Goal: Check status: Check status

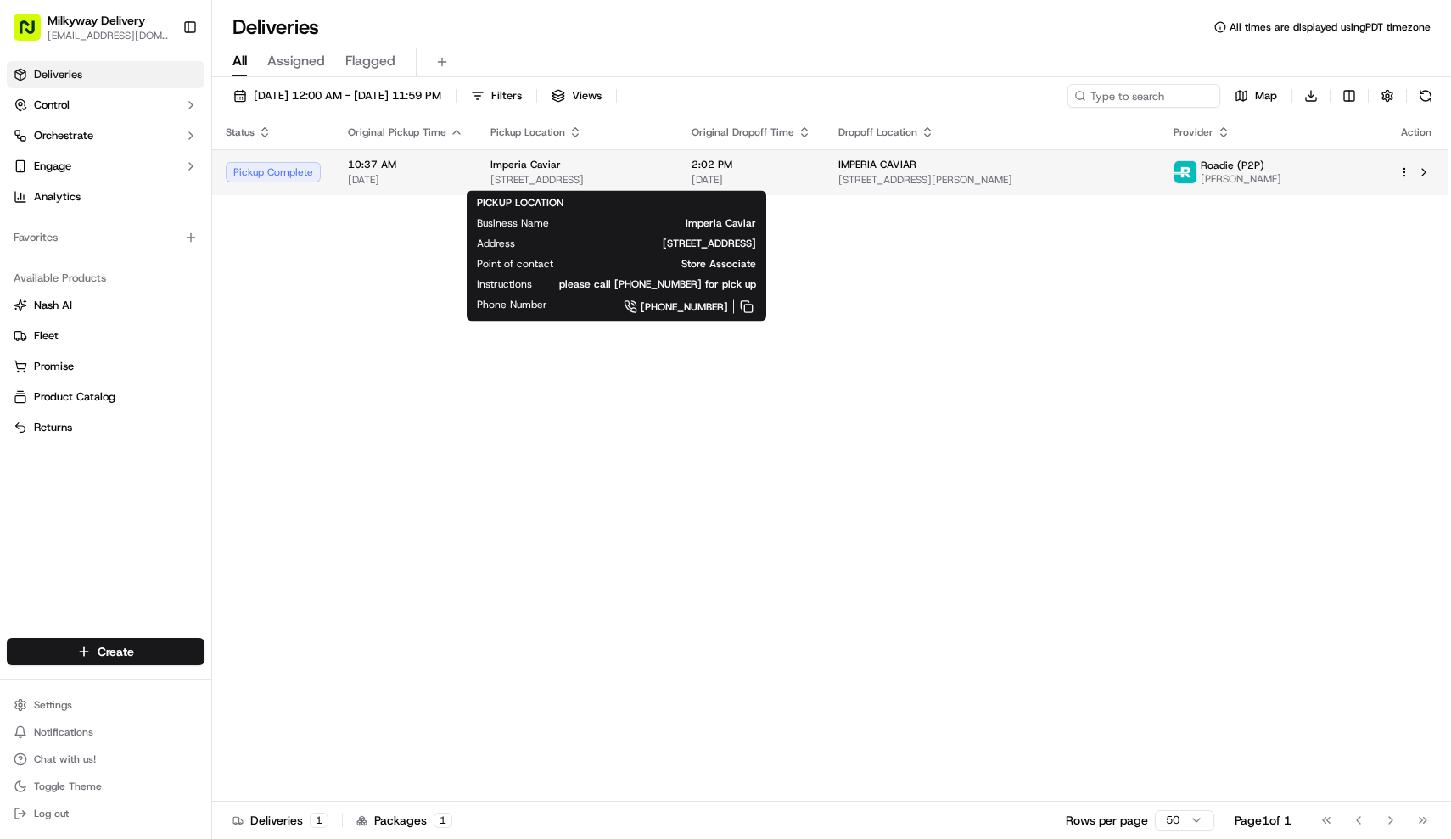
click at [539, 169] on span "Imperia Caviar" at bounding box center [526, 165] width 70 height 14
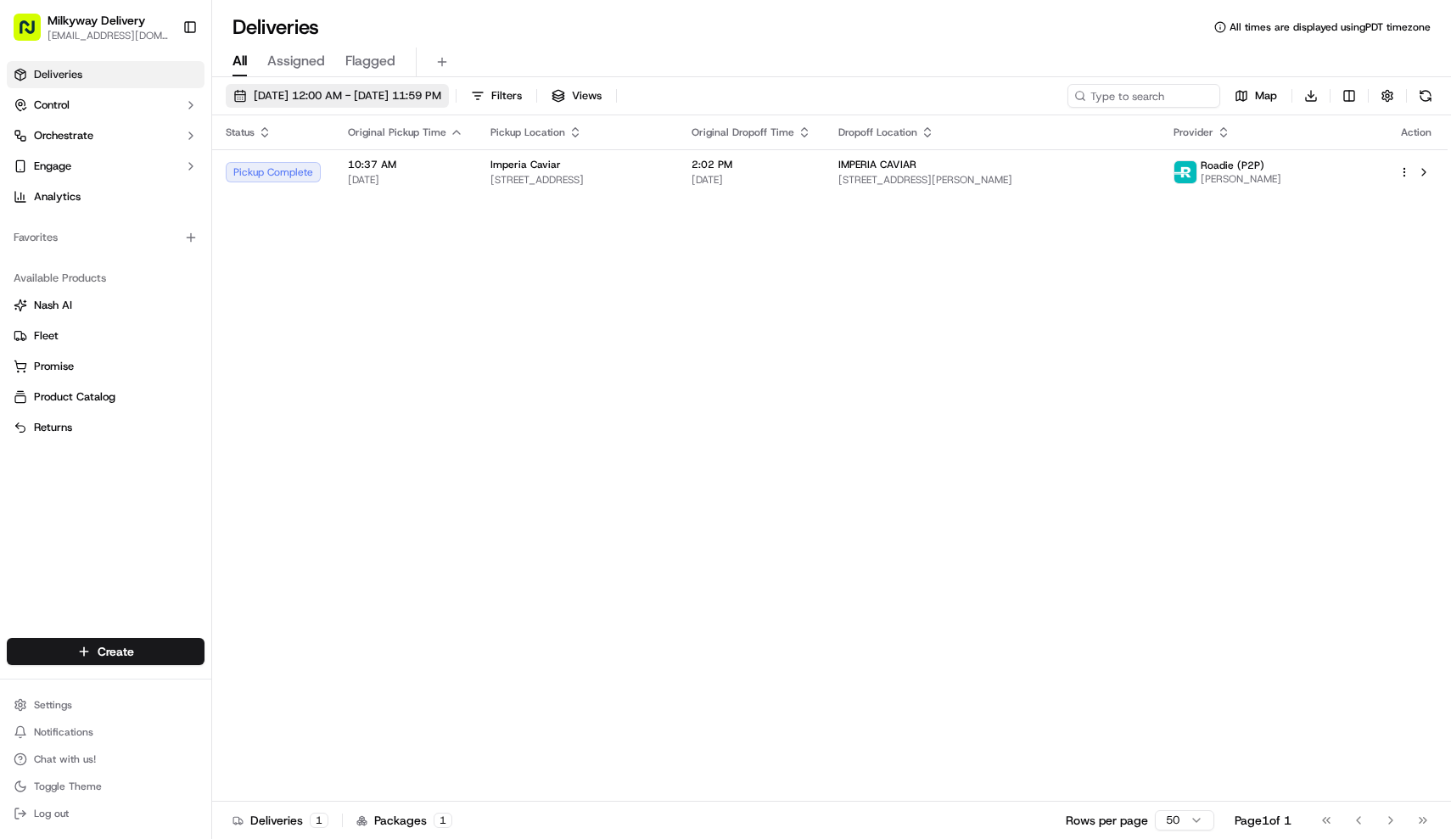
click at [362, 91] on span "[DATE] 12:00 AM - [DATE] 11:59 PM" at bounding box center [348, 95] width 188 height 15
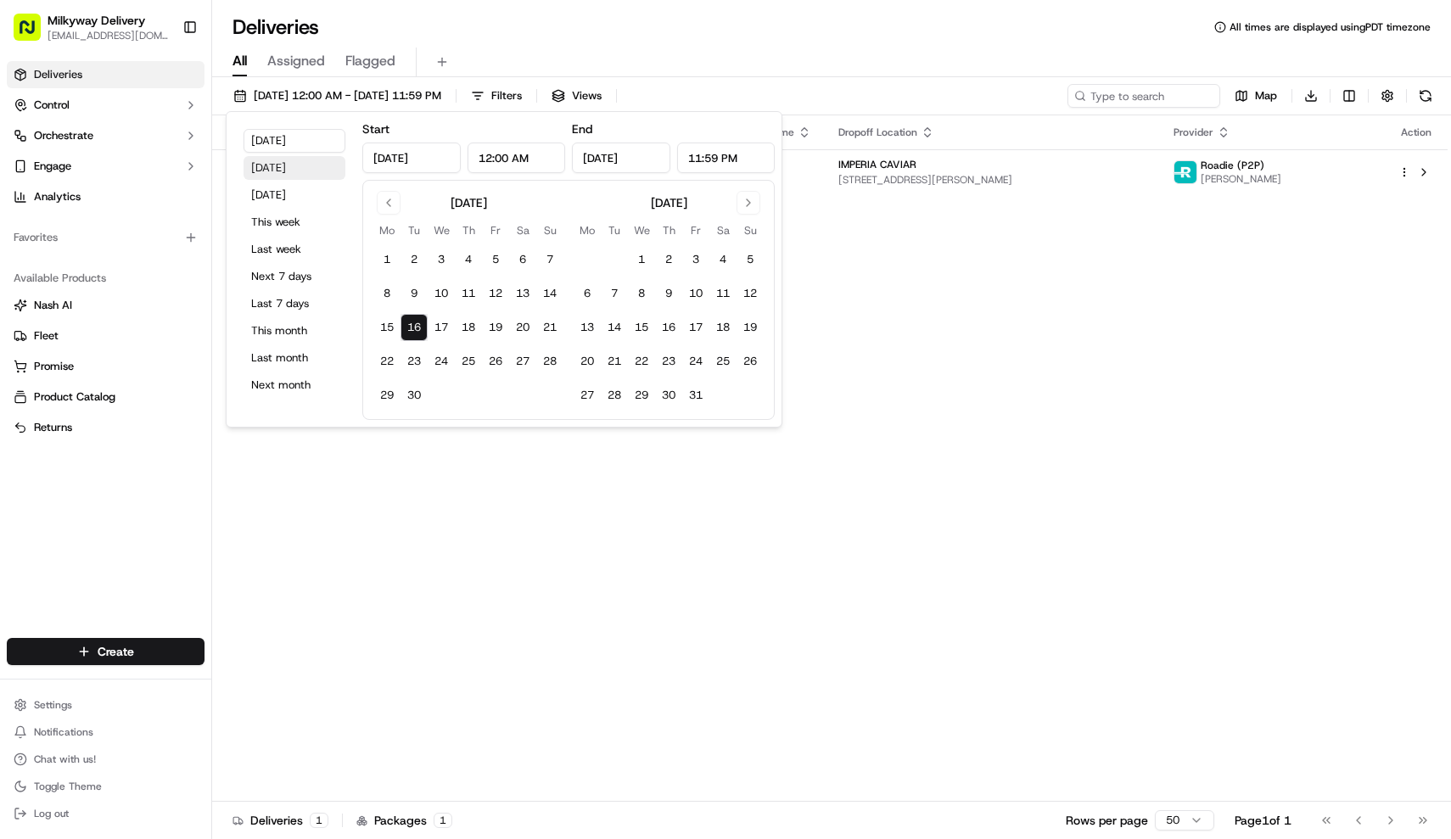
click at [283, 164] on button "[DATE]" at bounding box center [295, 168] width 102 height 24
type input "[DATE]"
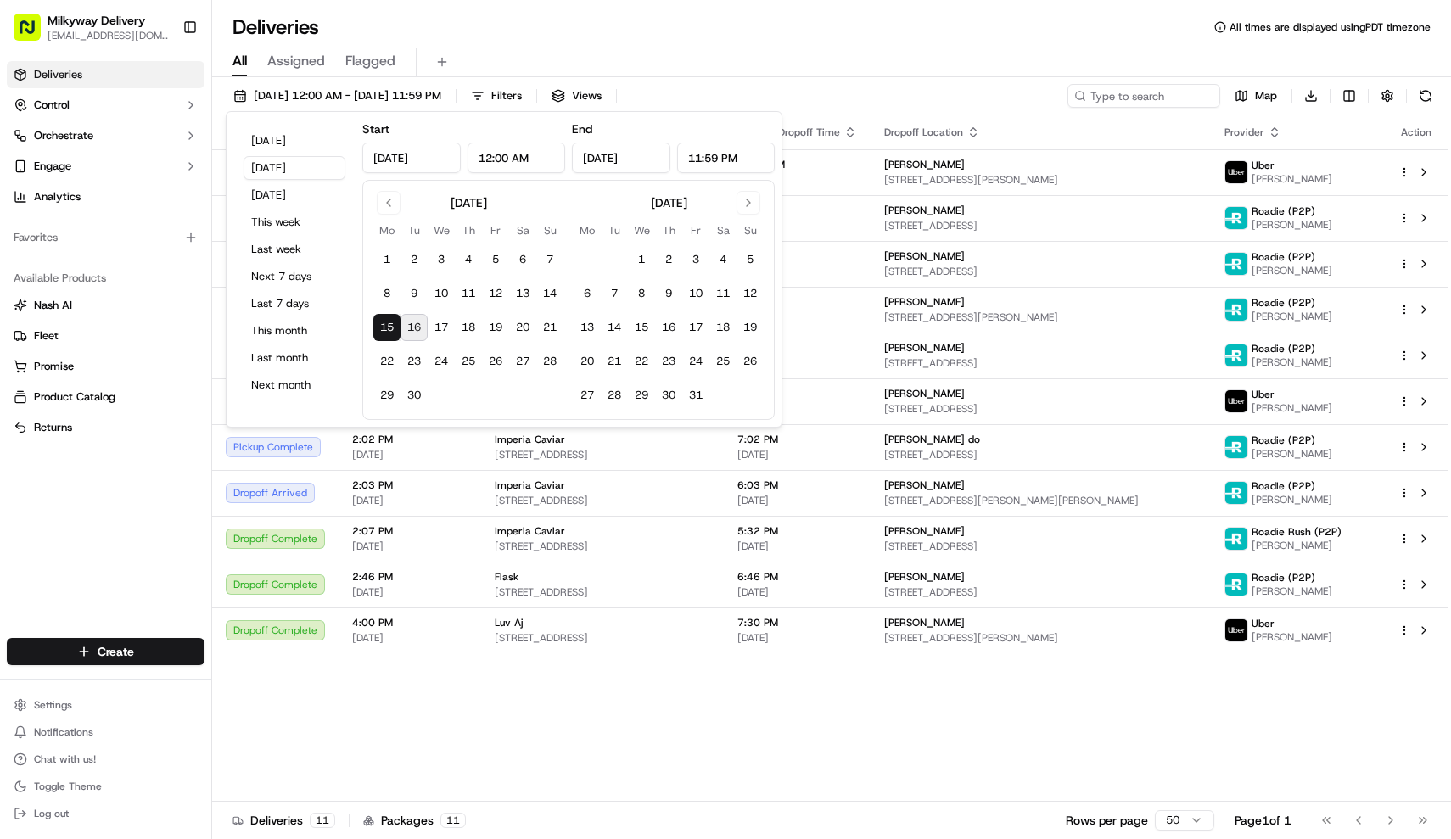
click at [810, 689] on div "Status Original Pickup Time Pickup Location Original Dropoff Time Dropoff Locat…" at bounding box center [830, 458] width 1236 height 687
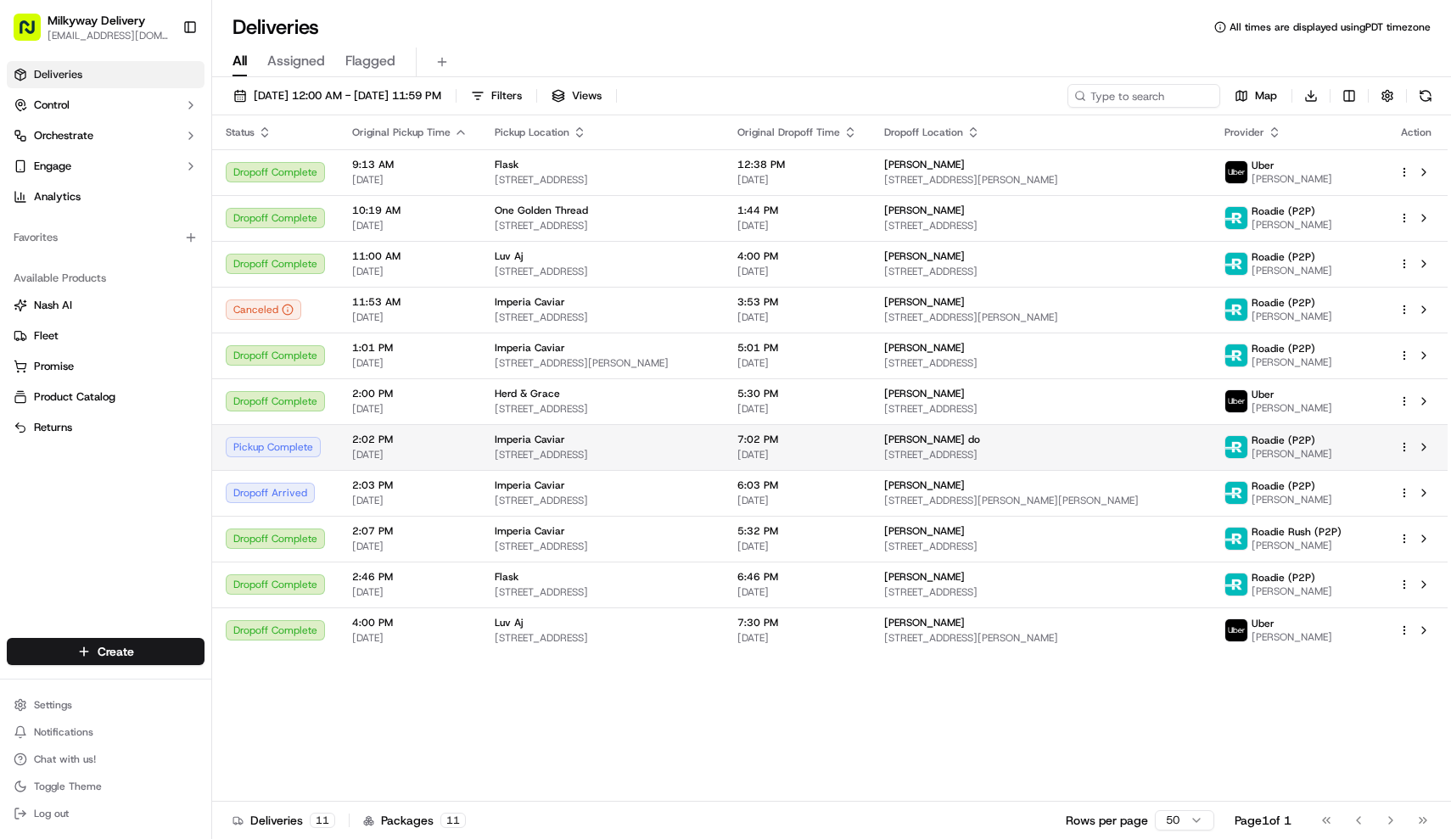
click at [514, 445] on span "Imperia Caviar" at bounding box center [530, 440] width 70 height 14
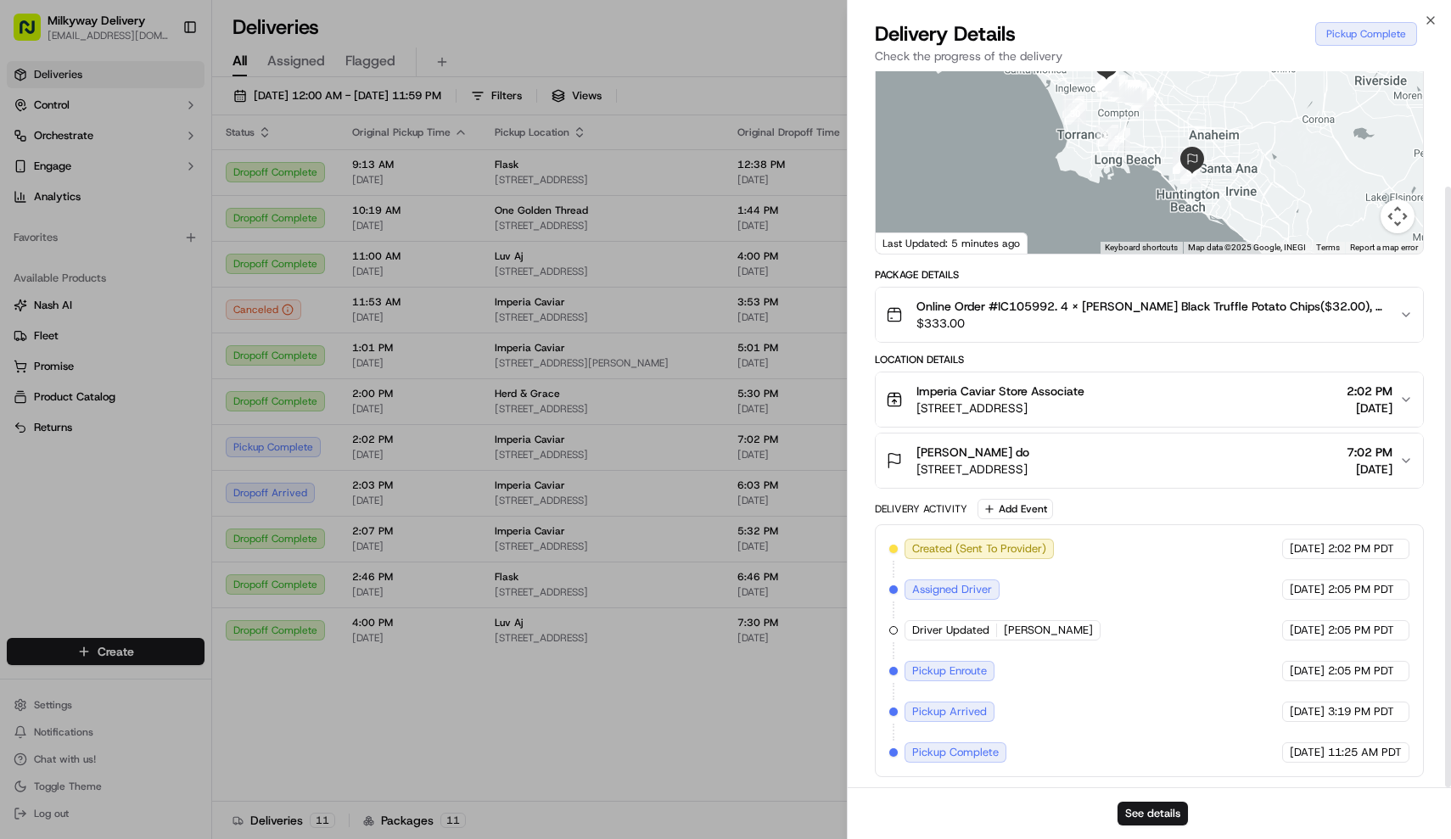
scroll to position [137, 0]
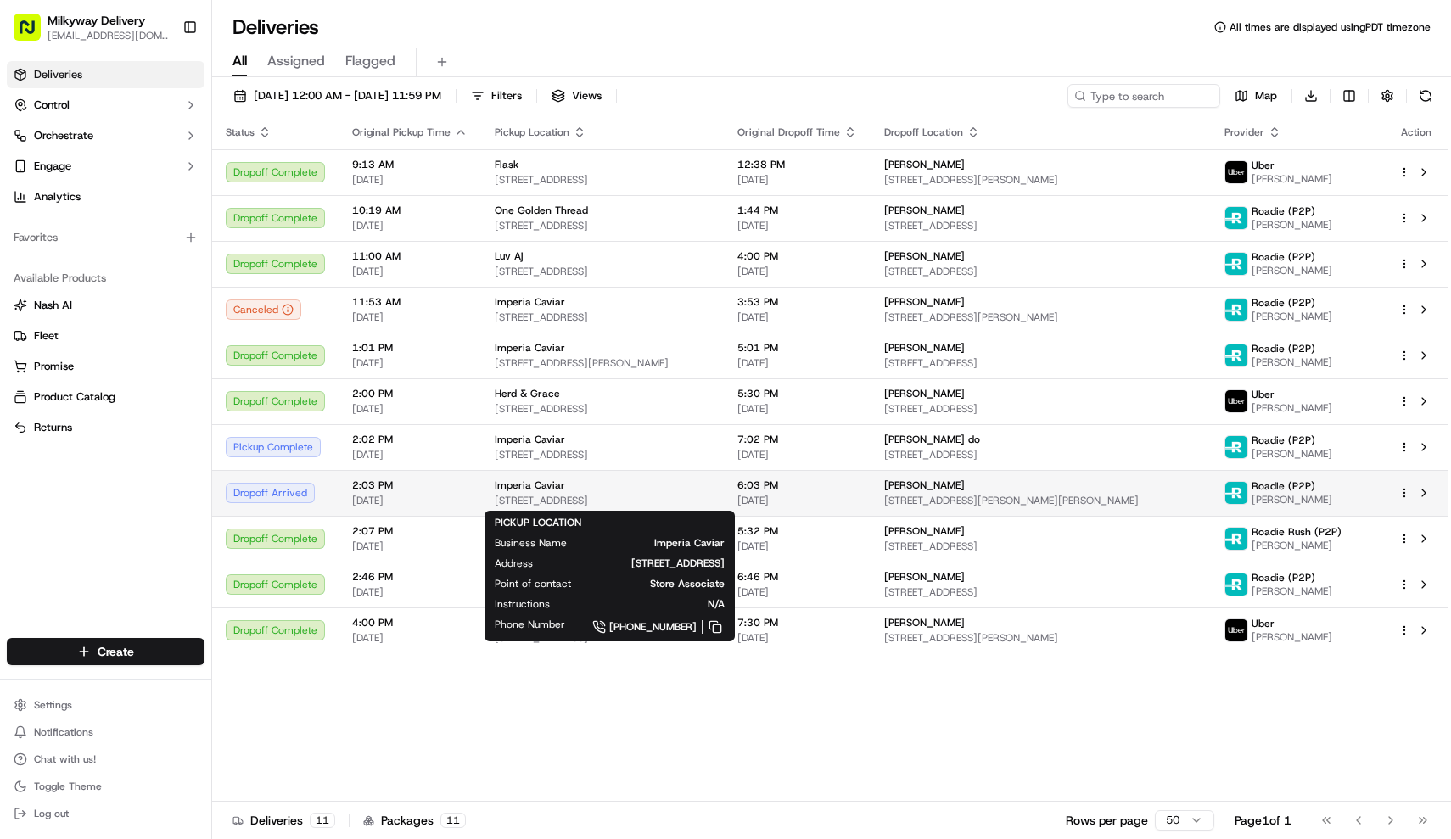
click at [597, 481] on div "Imperia Caviar" at bounding box center [603, 486] width 216 height 14
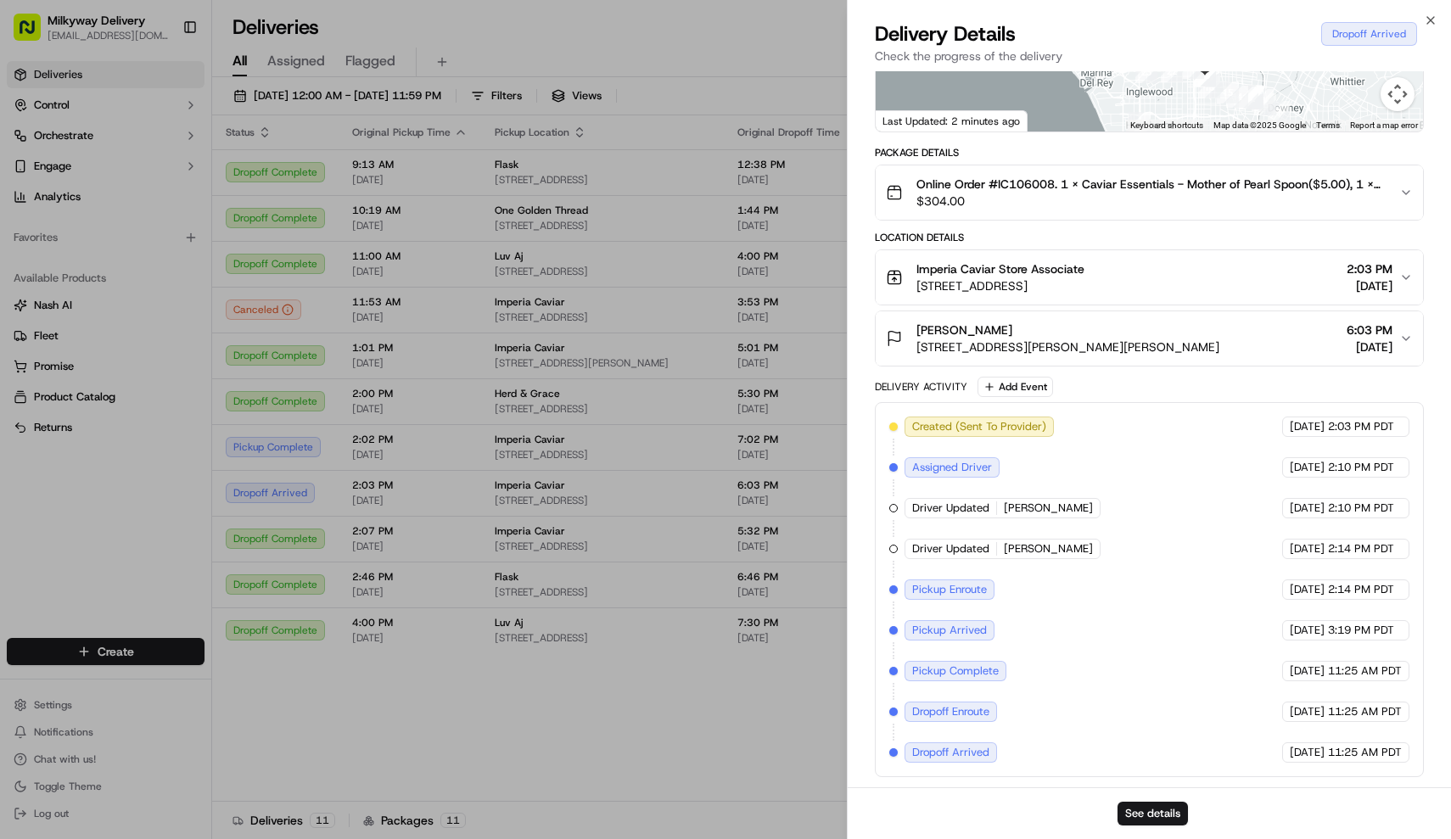
scroll to position [0, 0]
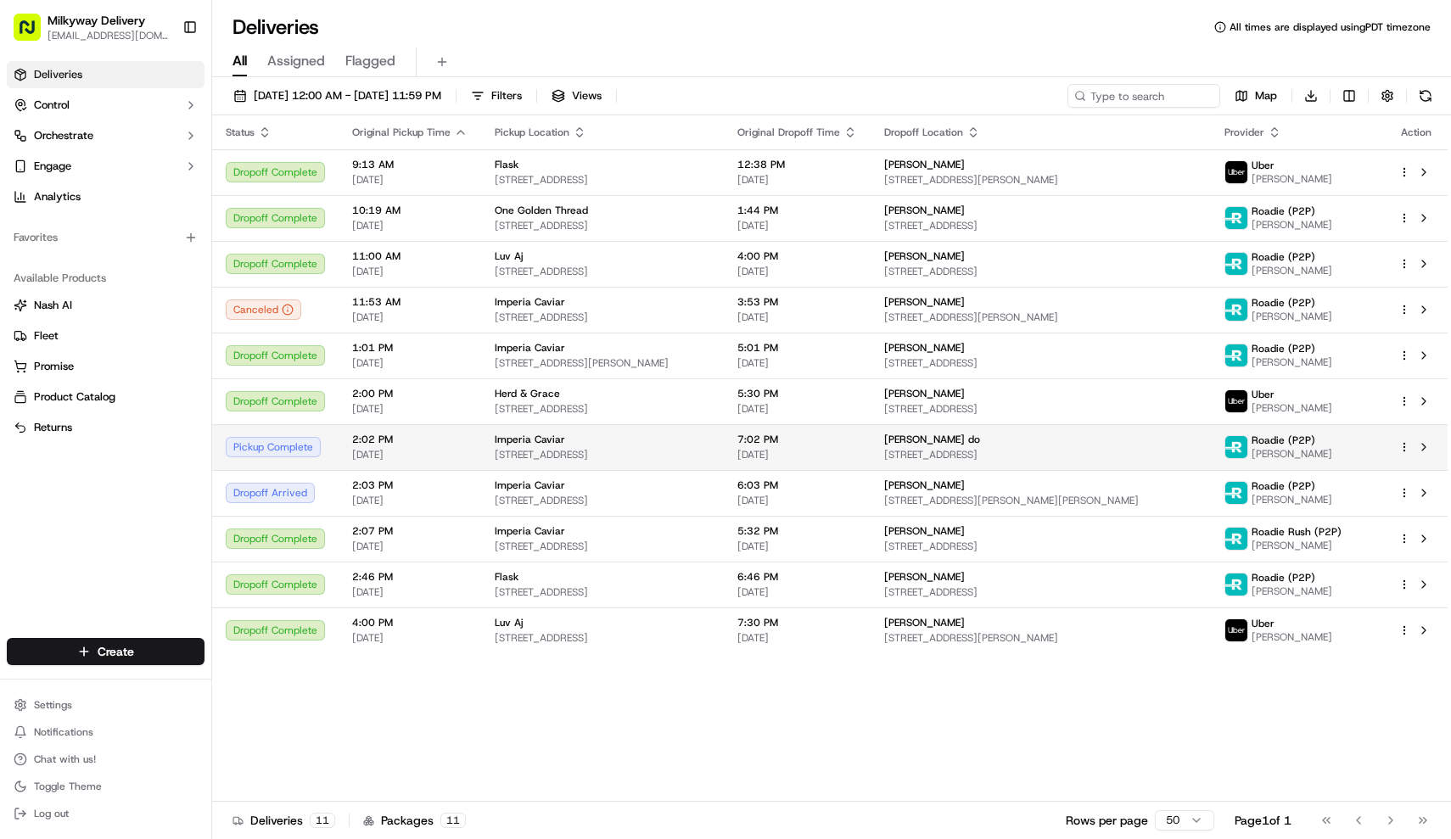
click at [530, 448] on span "[STREET_ADDRESS]" at bounding box center [603, 455] width 216 height 14
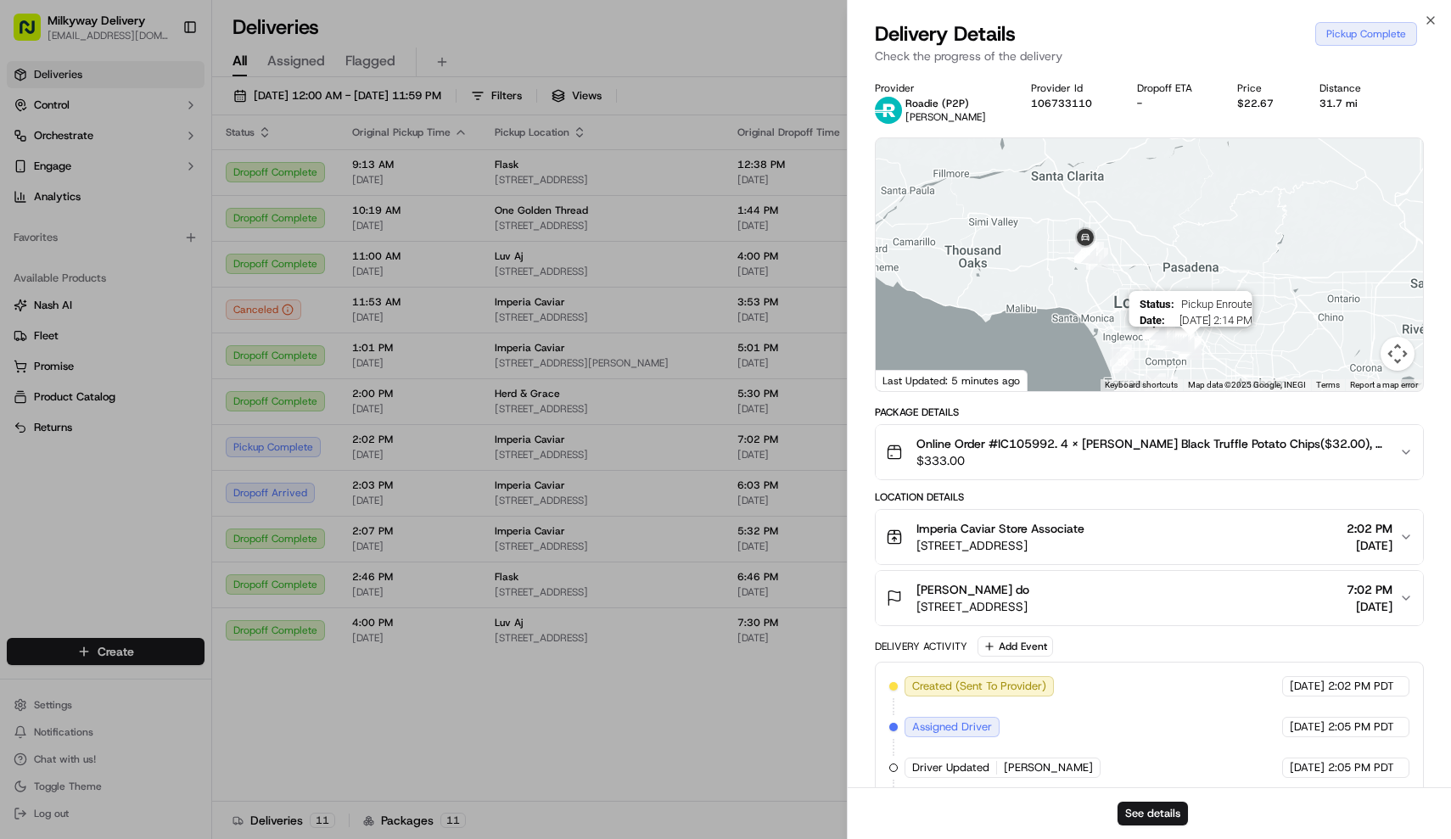
drag, startPoint x: 1148, startPoint y: 234, endPoint x: 1192, endPoint y: 343, distance: 117.3
click at [1197, 376] on div at bounding box center [1471, 376] width 548 height 0
click at [1141, 809] on button "See details" at bounding box center [1153, 814] width 70 height 24
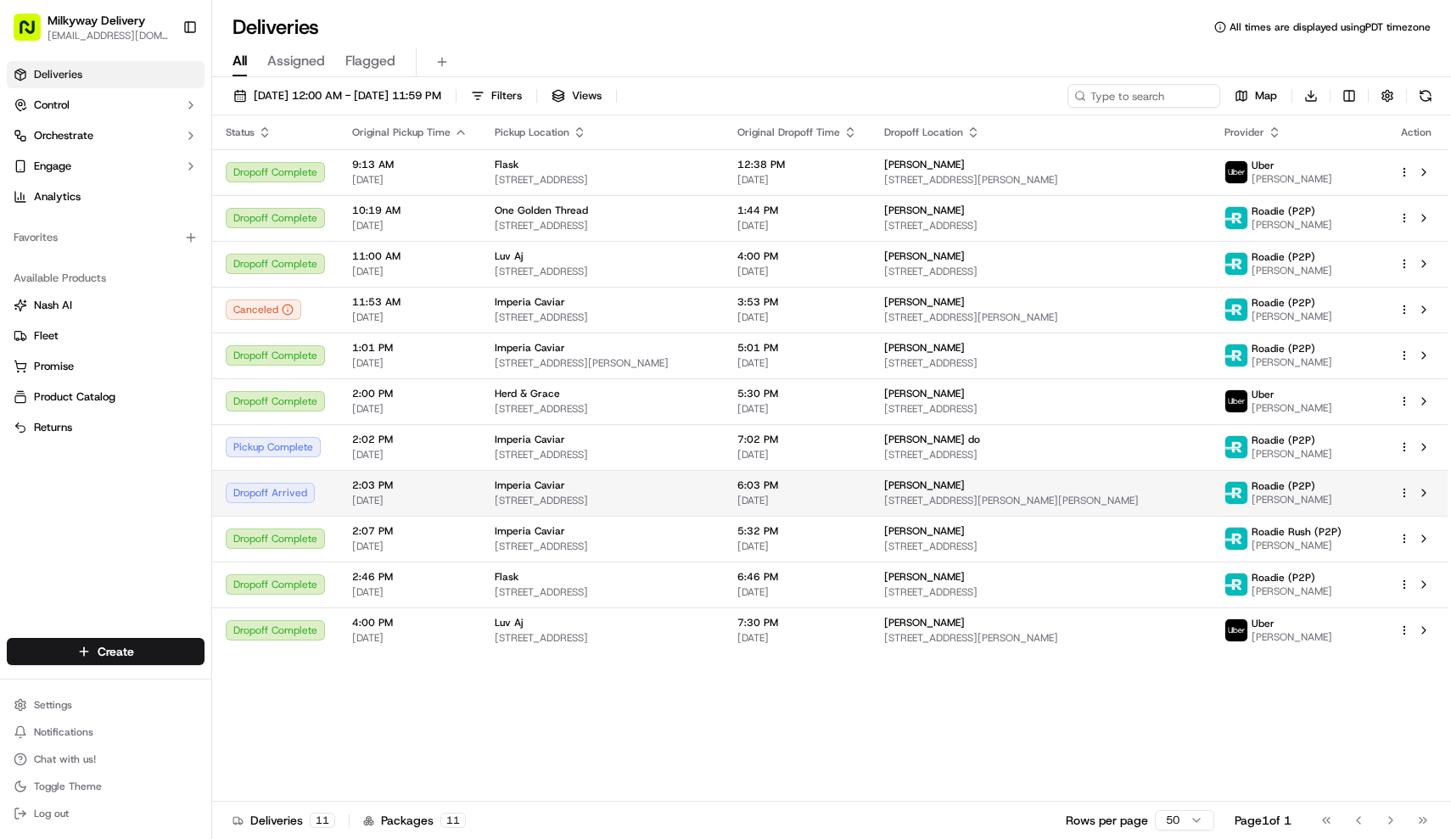
click at [590, 486] on div "Imperia Caviar" at bounding box center [603, 486] width 216 height 14
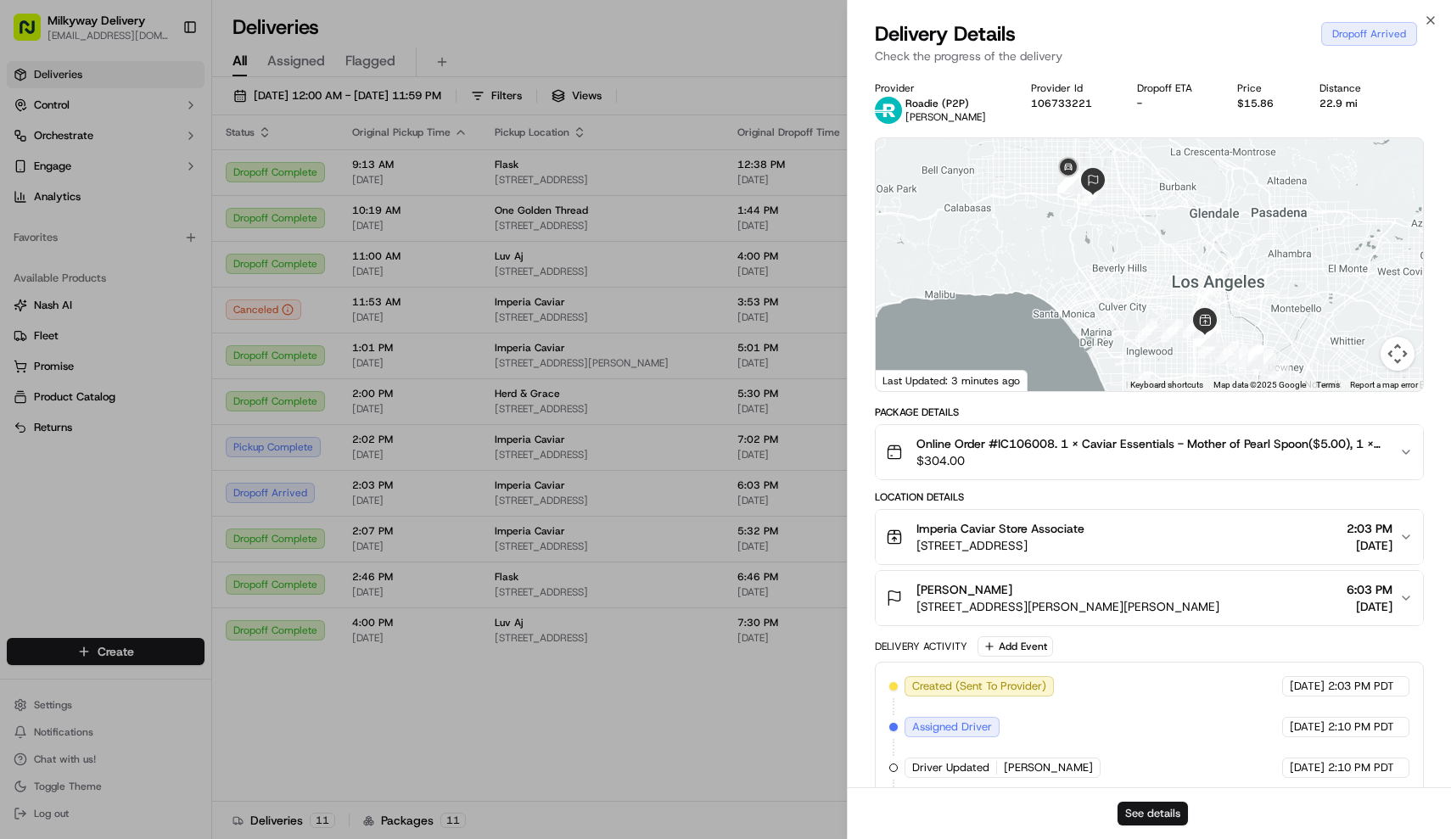
click at [1175, 814] on button "See details" at bounding box center [1153, 814] width 70 height 24
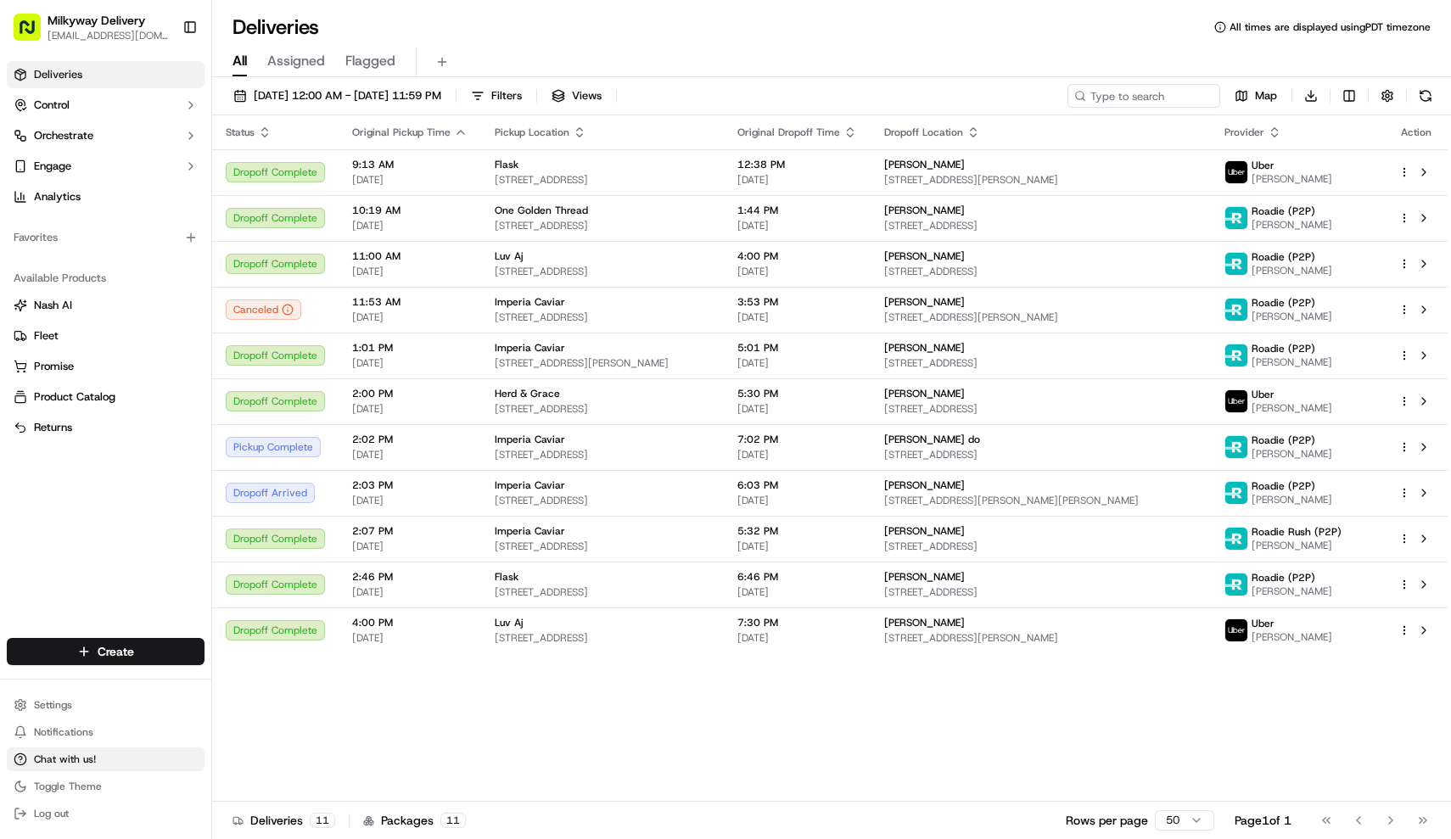
click at [72, 766] on span "Chat with us!" at bounding box center [65, 760] width 62 height 14
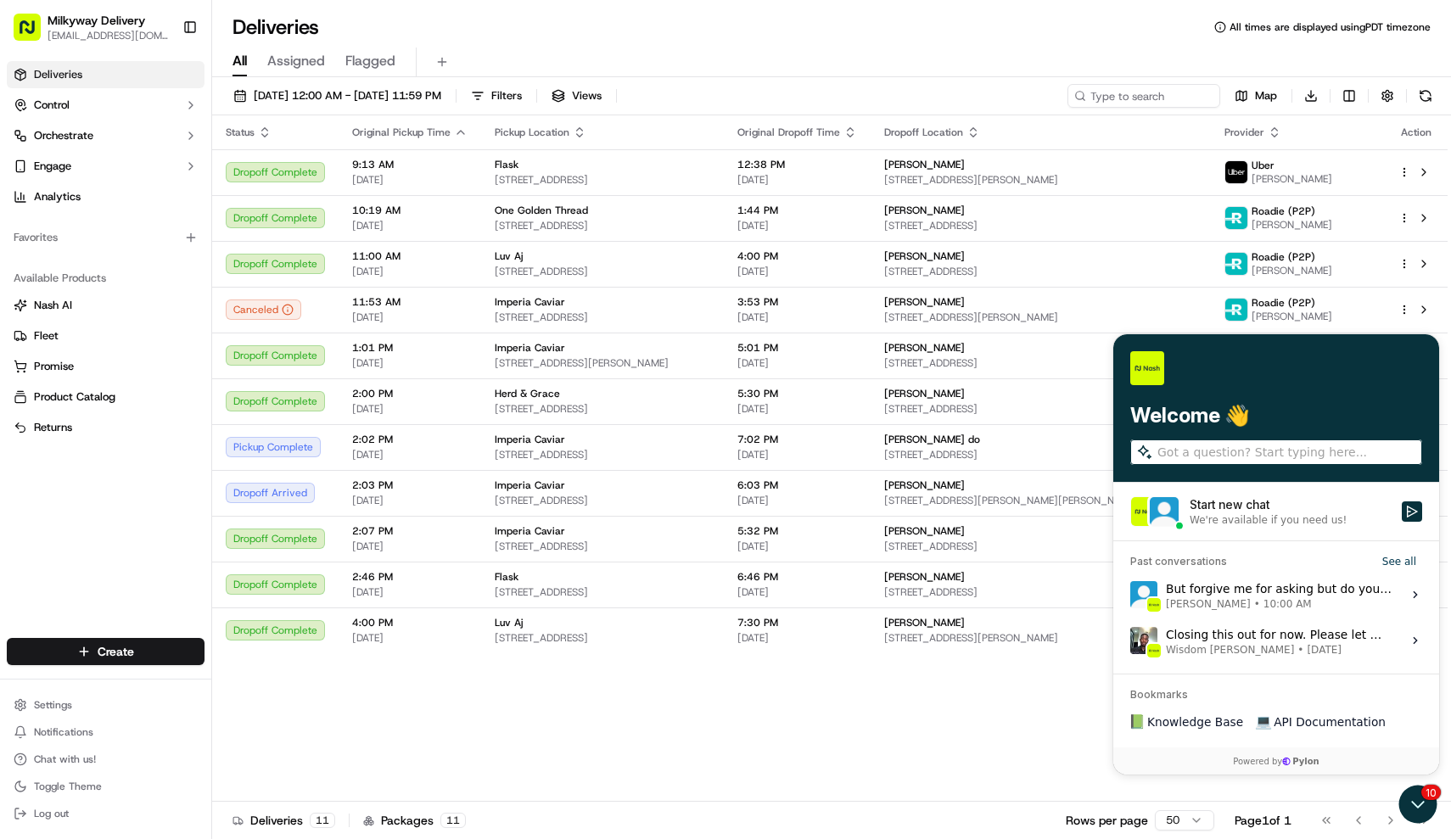
click at [1330, 614] on label "But forgive me for asking but do you happen to have like a cctv footage of the …" at bounding box center [1277, 595] width 306 height 46
click at [1130, 596] on button "View issue" at bounding box center [1130, 595] width 1 height 1
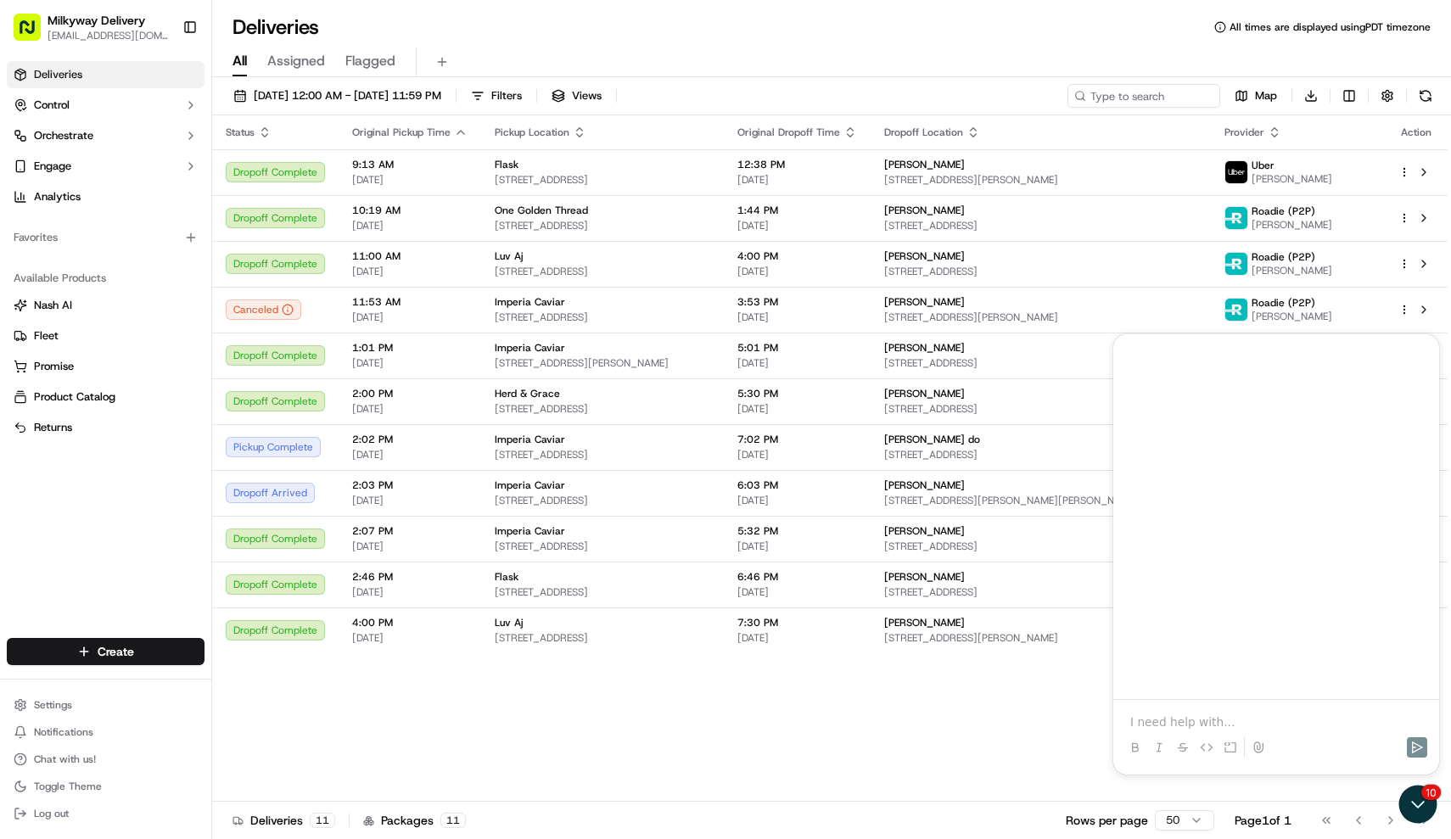
scroll to position [874, 0]
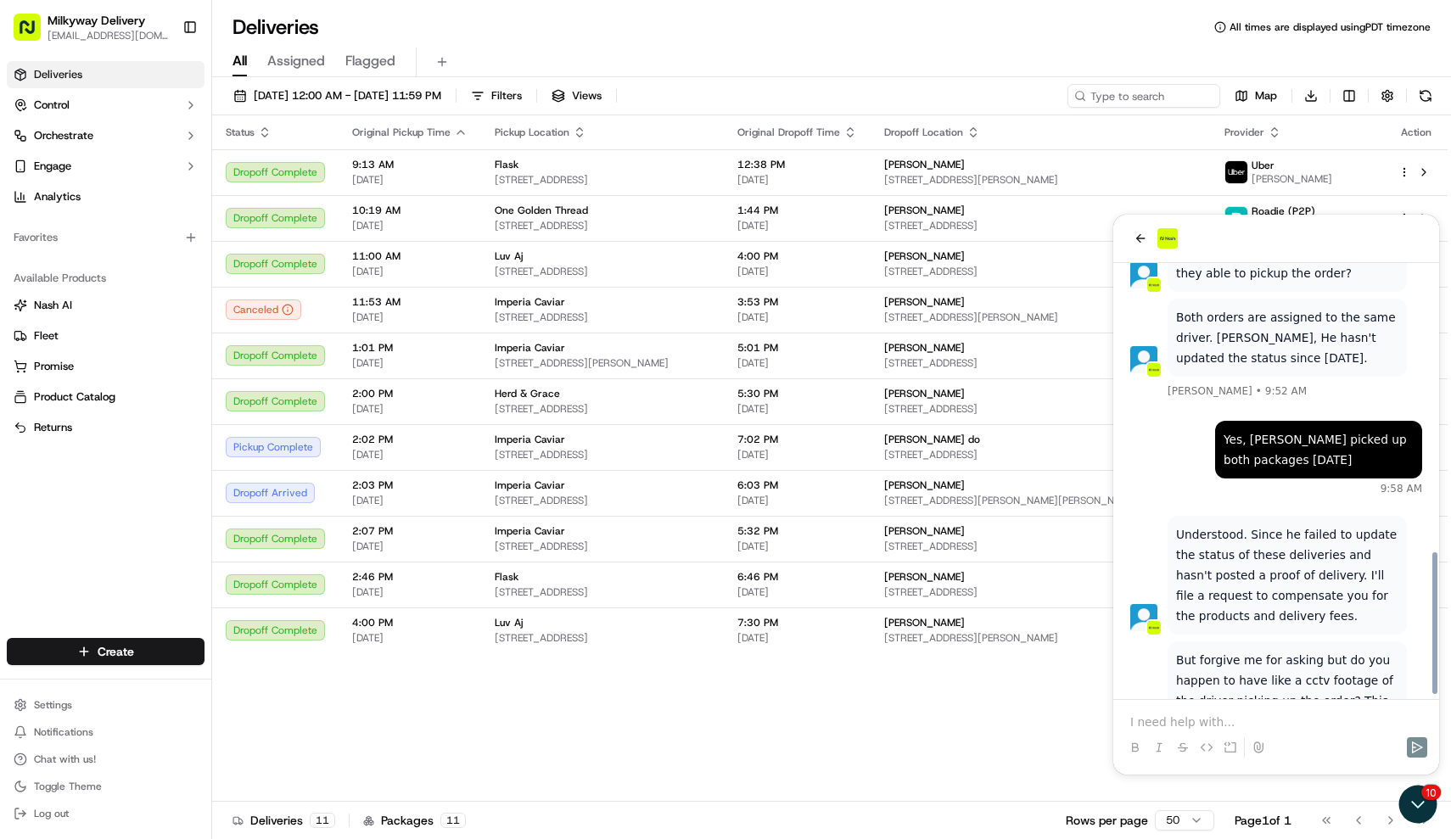
click at [1233, 754] on button at bounding box center [1230, 748] width 20 height 20
click at [1228, 740] on button at bounding box center [1230, 748] width 20 height 20
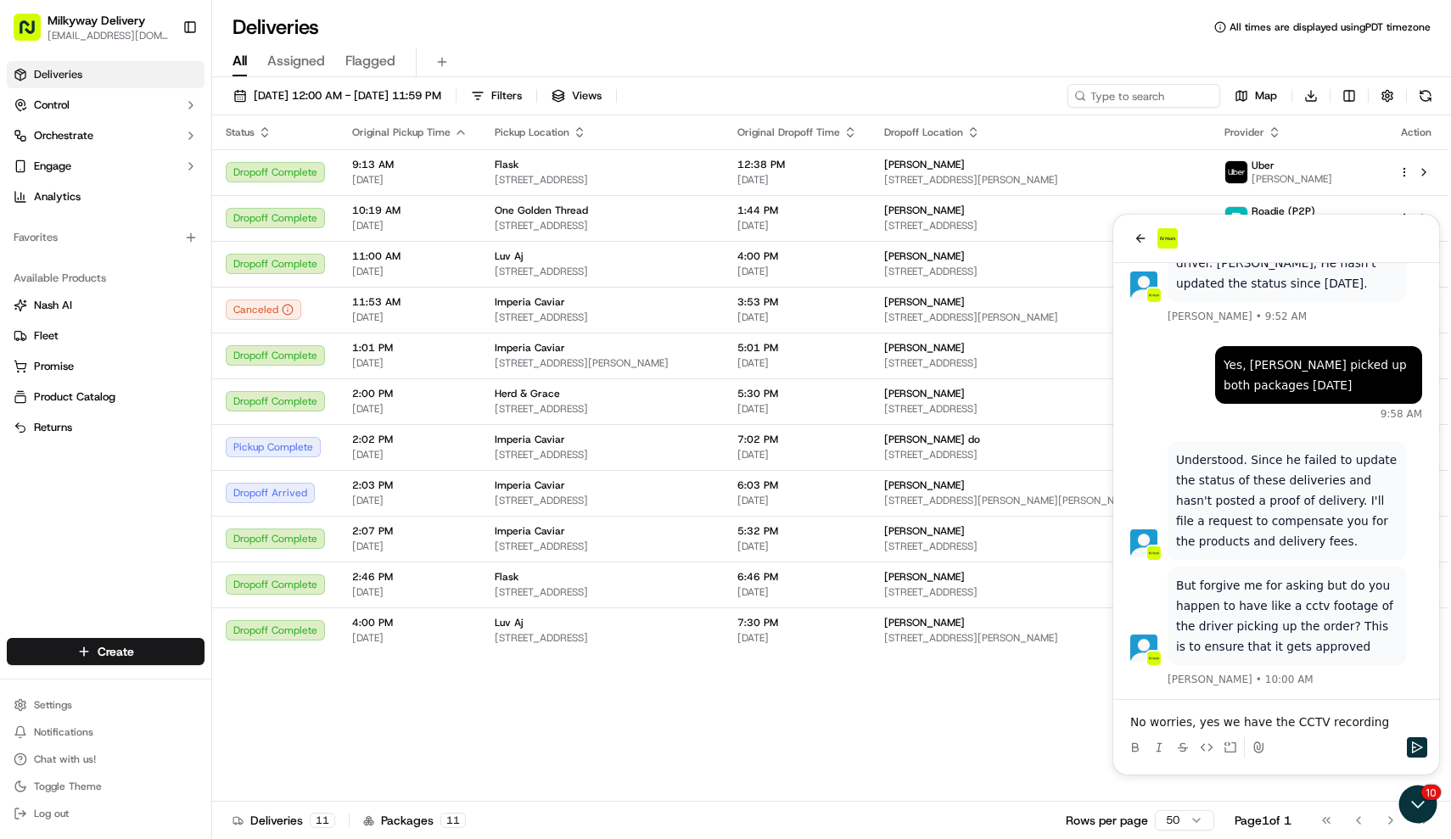
click at [1344, 723] on p "No worries, yes we have the CCTV recording" at bounding box center [1276, 722] width 292 height 17
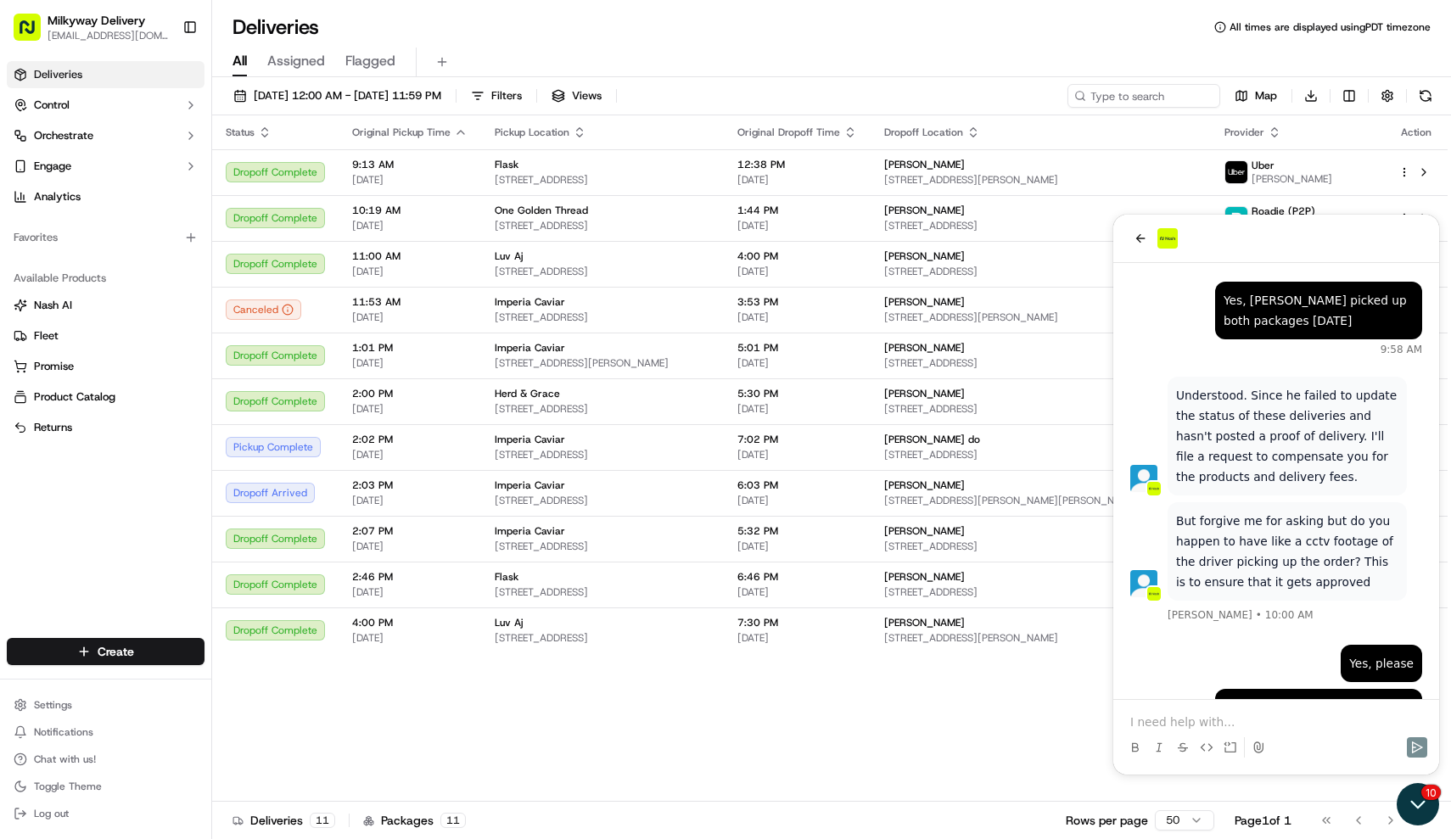
click at [1417, 814] on icon "Open customer support" at bounding box center [1418, 804] width 42 height 42
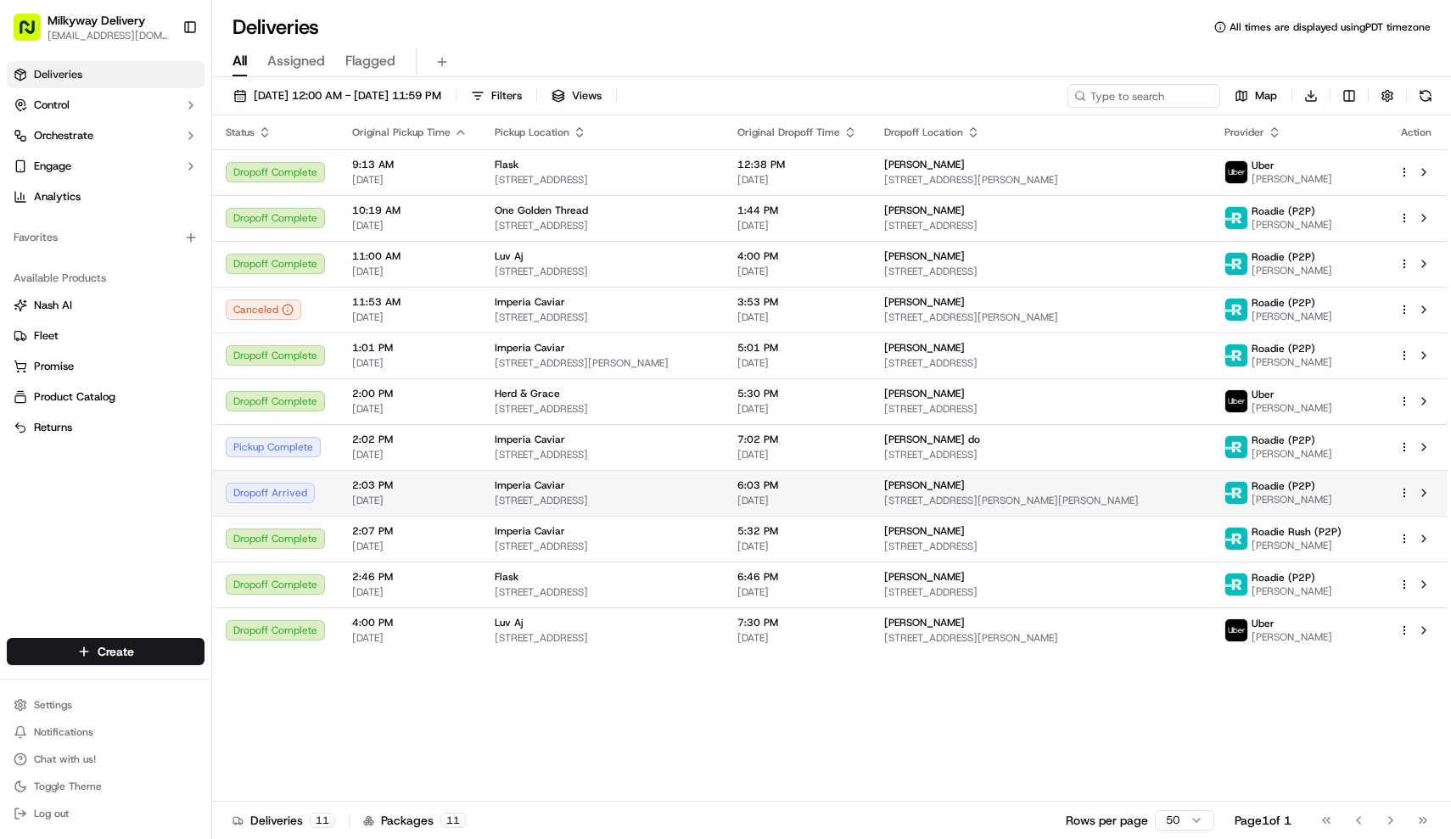
click at [509, 487] on span "Imperia Caviar" at bounding box center [530, 486] width 70 height 14
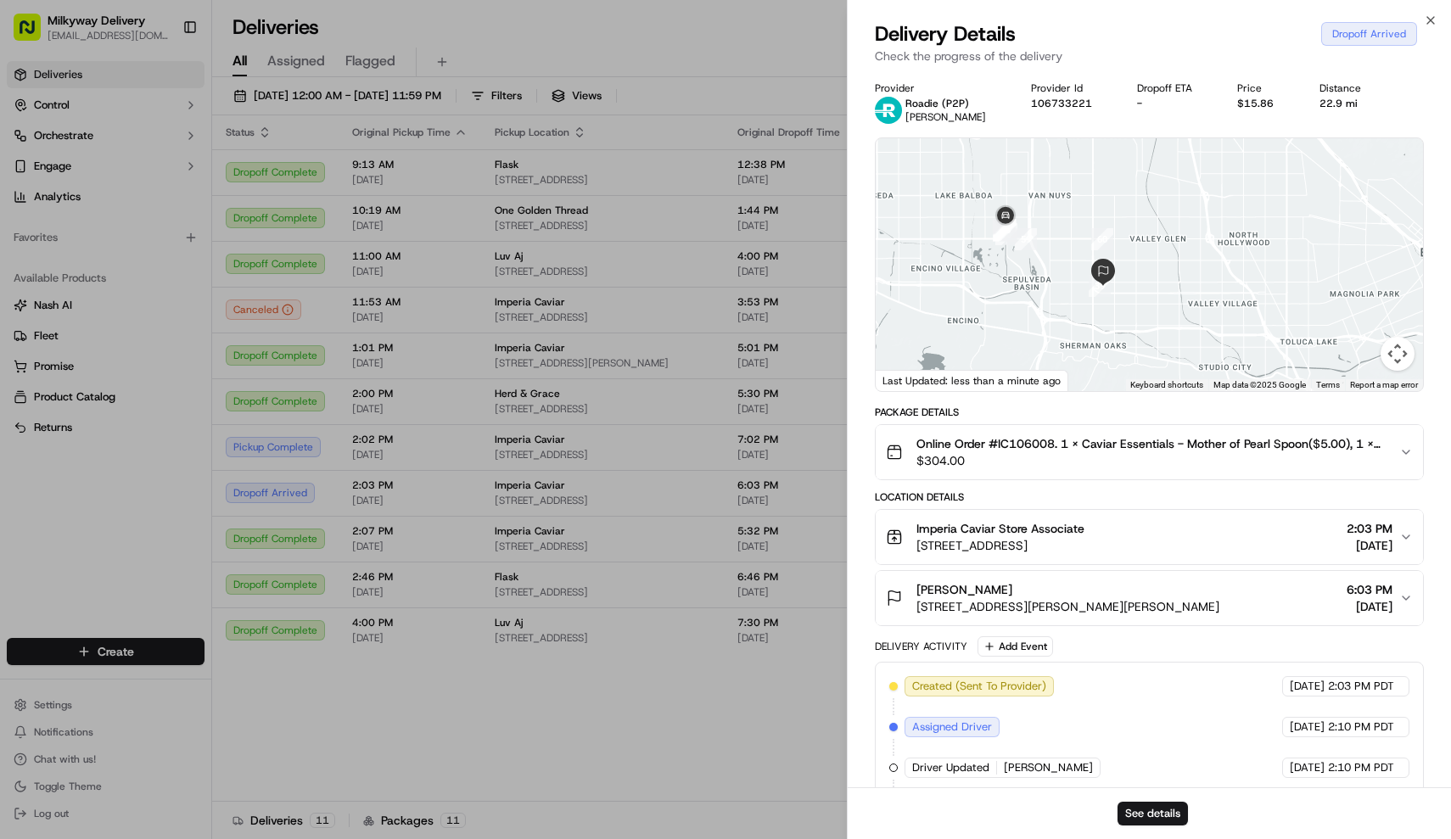
drag, startPoint x: 1083, startPoint y: 188, endPoint x: 1062, endPoint y: 278, distance: 93.3
click at [1062, 278] on div at bounding box center [1150, 264] width 548 height 253
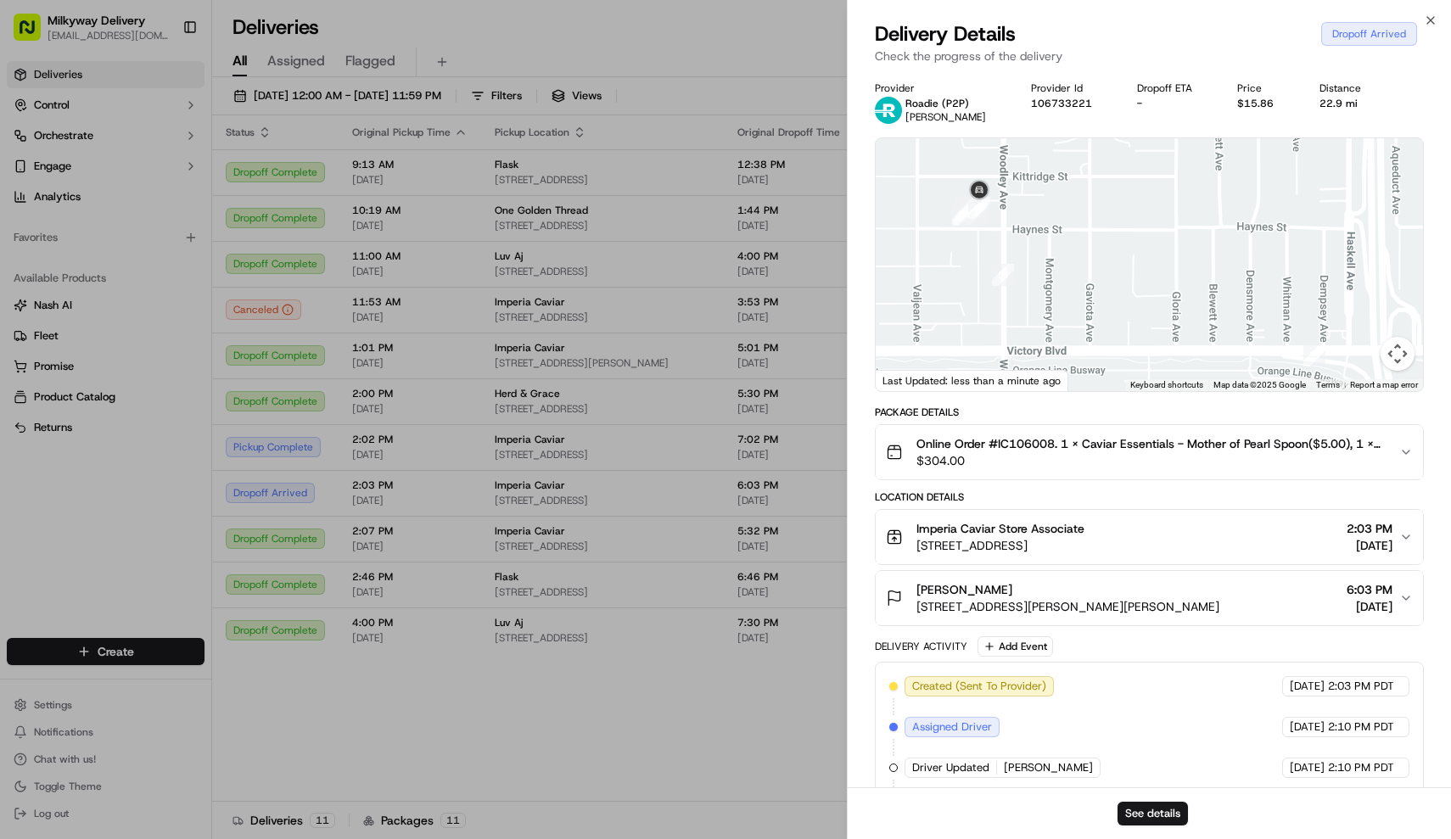
drag, startPoint x: 997, startPoint y: 212, endPoint x: 1056, endPoint y: 253, distance: 71.3
click at [1056, 253] on div at bounding box center [1150, 264] width 548 height 253
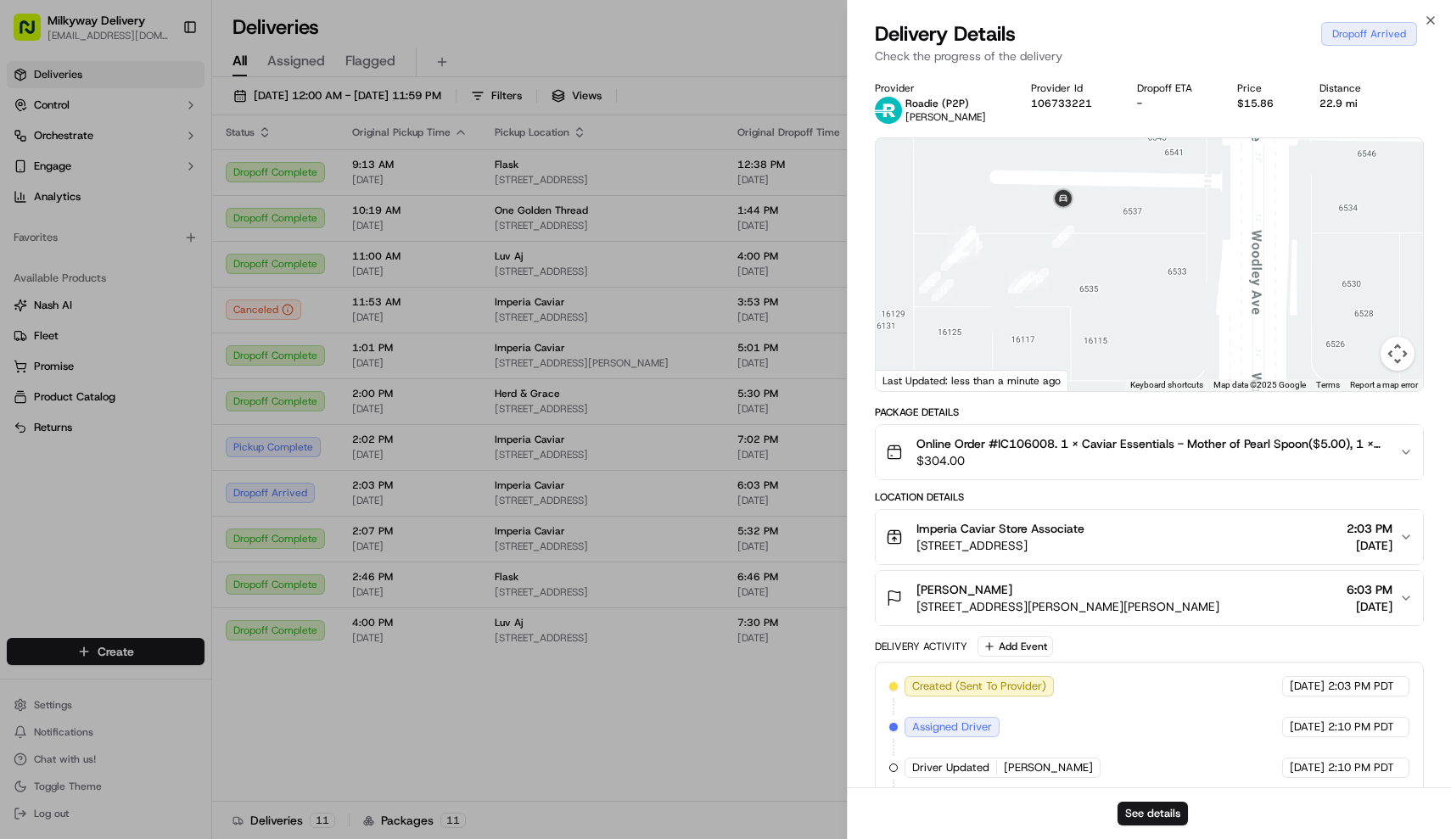
drag, startPoint x: 996, startPoint y: 251, endPoint x: 1024, endPoint y: 234, distance: 32.0
click at [1024, 234] on div at bounding box center [1150, 264] width 548 height 253
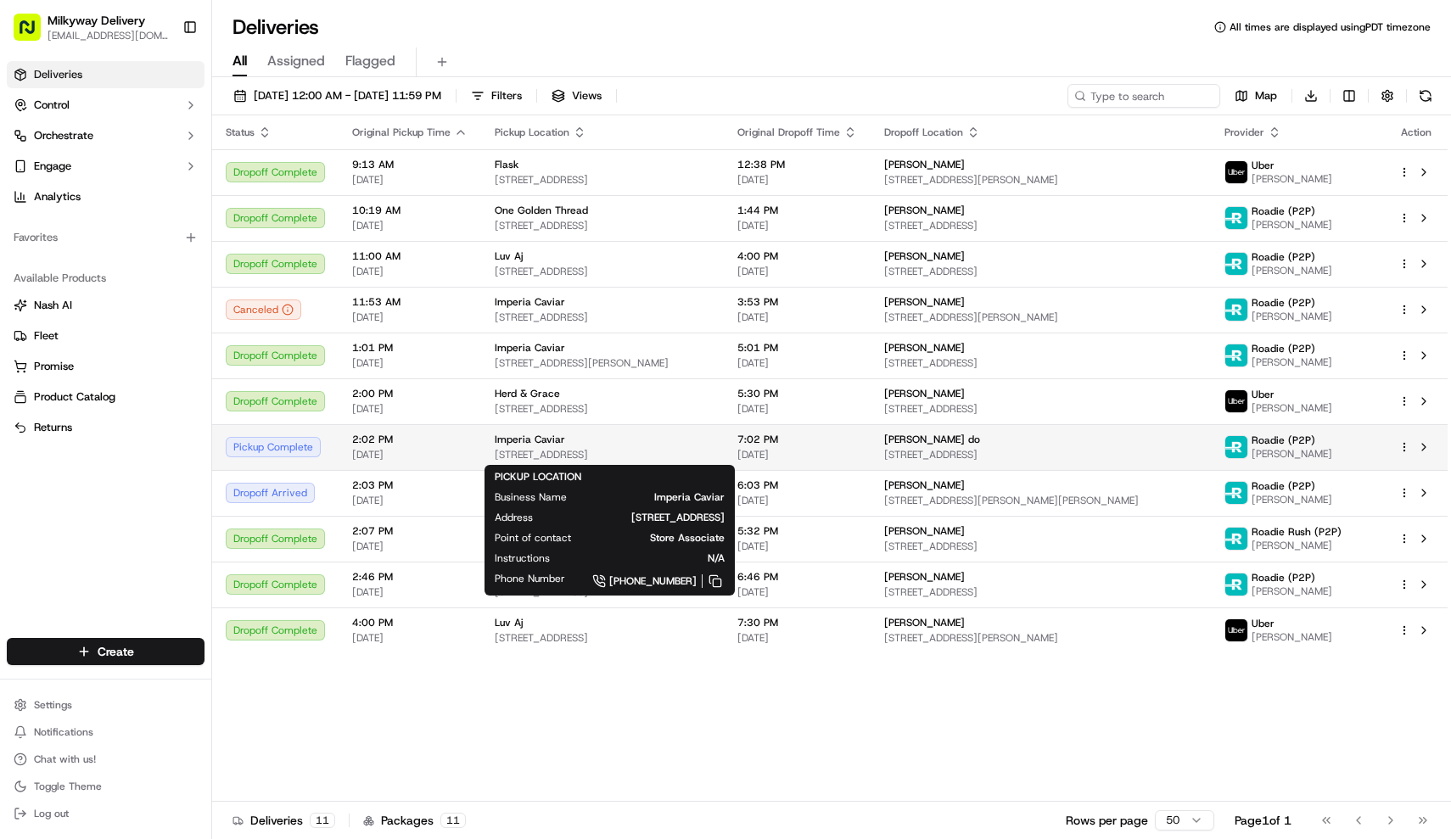
click at [637, 435] on div "Imperia Caviar" at bounding box center [603, 440] width 216 height 14
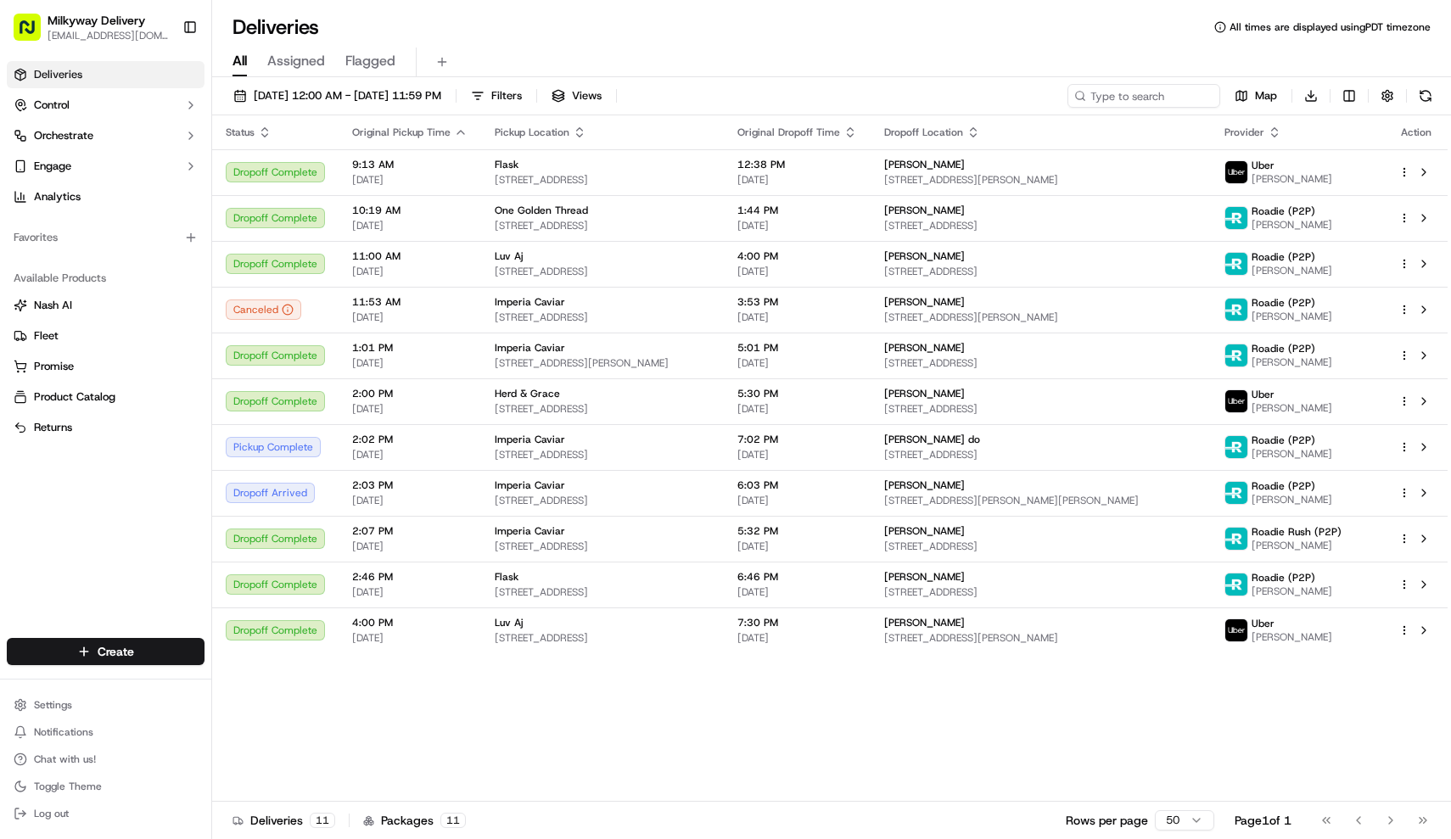
click at [341, 81] on div "[DATE] 12:00 AM - [DATE] 11:59 PM Filters Views Map Download Status Original Pi…" at bounding box center [831, 460] width 1239 height 766
click at [339, 93] on span "[DATE] 12:00 AM - [DATE] 11:59 PM" at bounding box center [348, 95] width 188 height 15
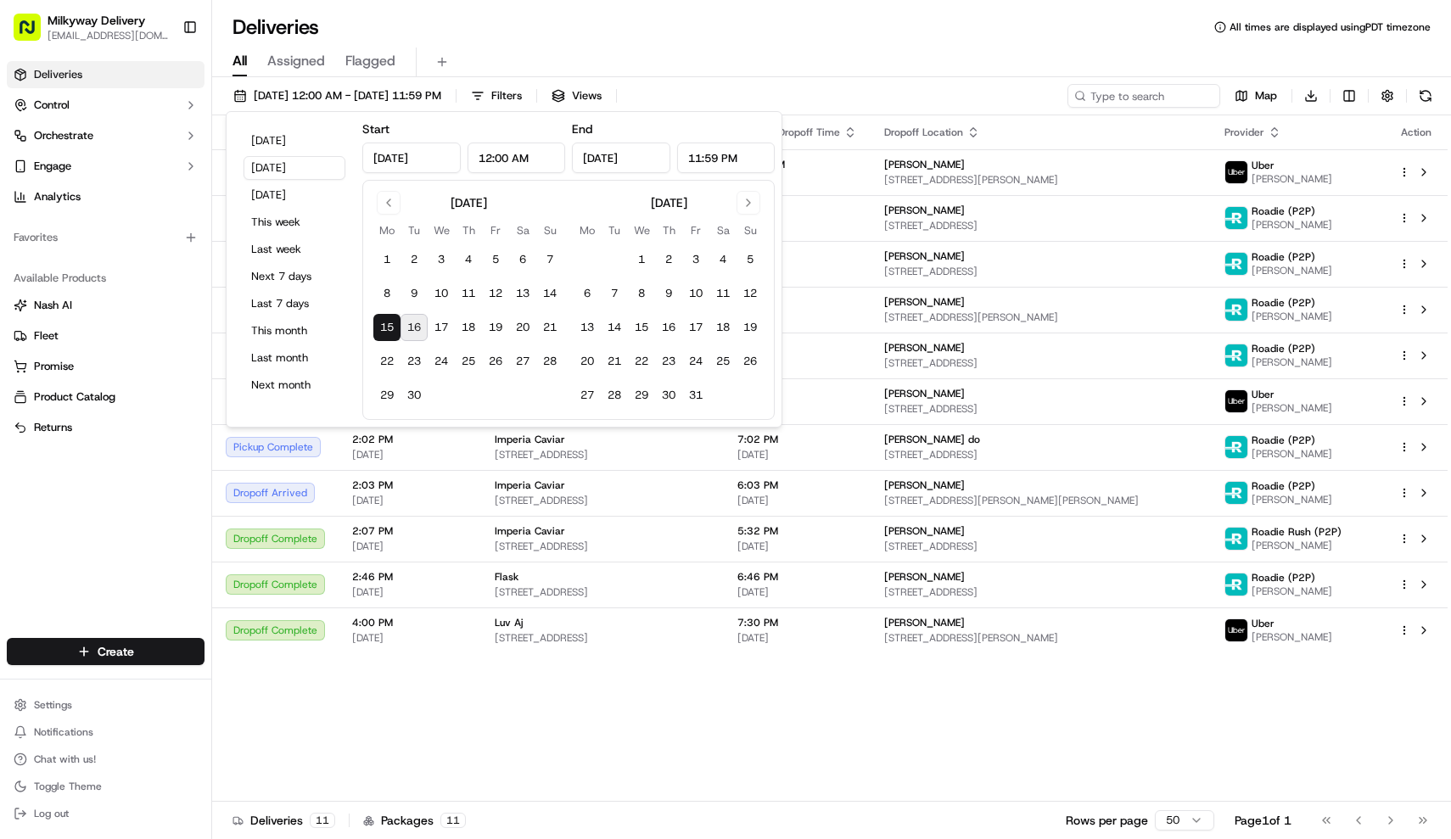
click at [271, 128] on div "[DATE] [DATE] [DATE] This week Last week Next 7 days Last 7 days This month Las…" at bounding box center [294, 269] width 122 height 301
click at [275, 136] on button "[DATE]" at bounding box center [295, 141] width 102 height 24
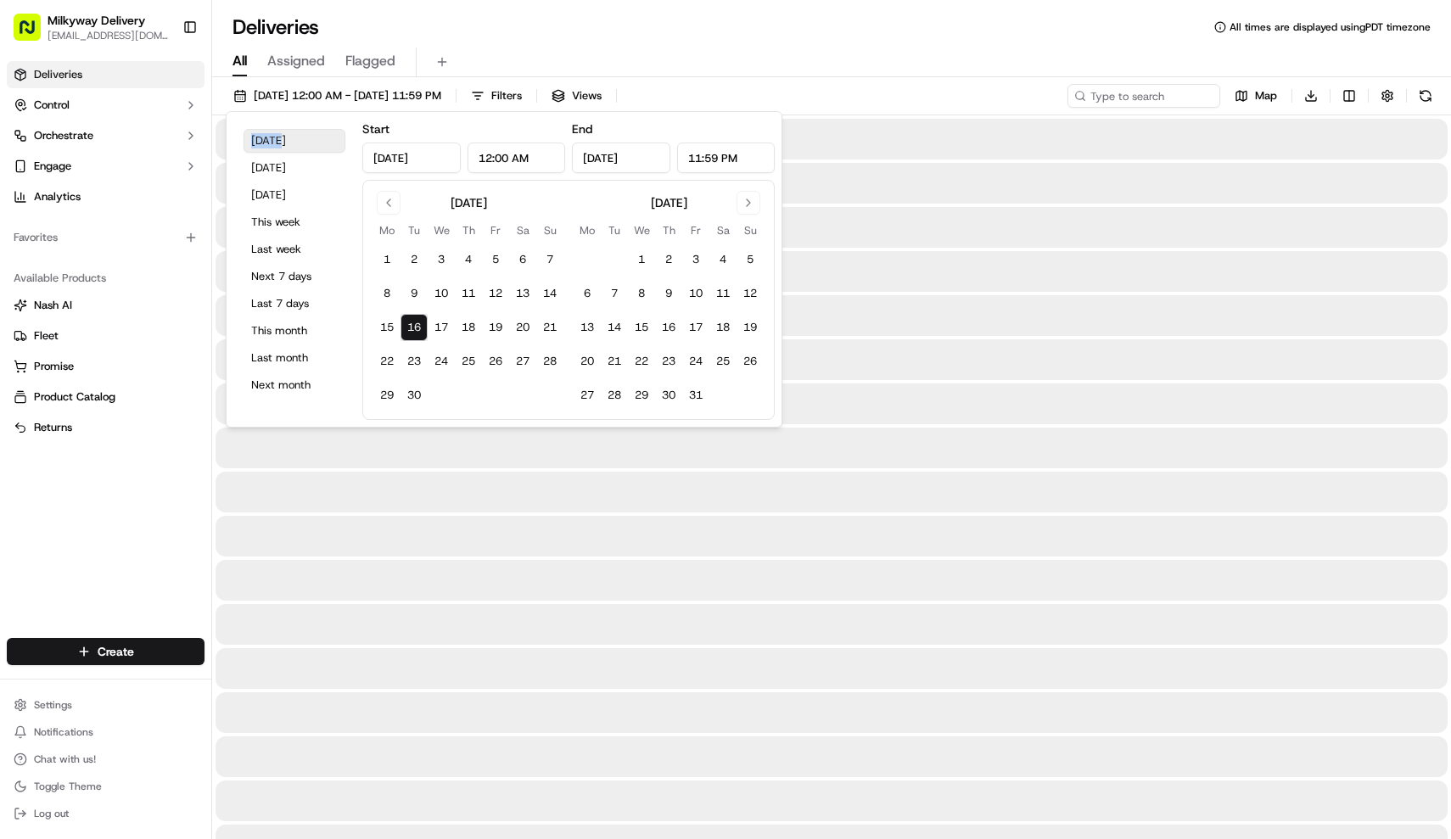
type input "[DATE]"
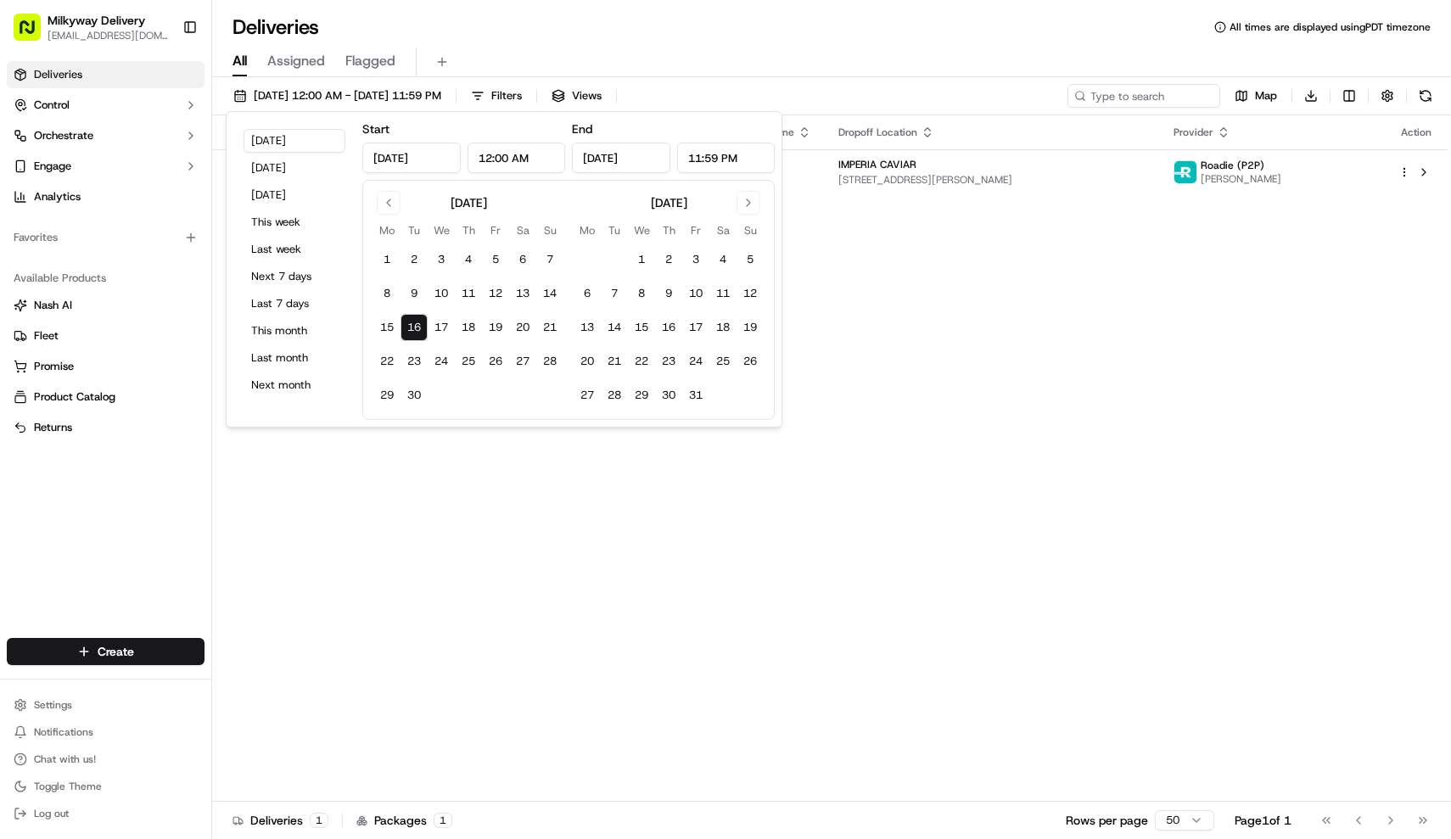
click at [657, 18] on div "Deliveries All times are displayed using PDT timezone" at bounding box center [831, 27] width 1239 height 27
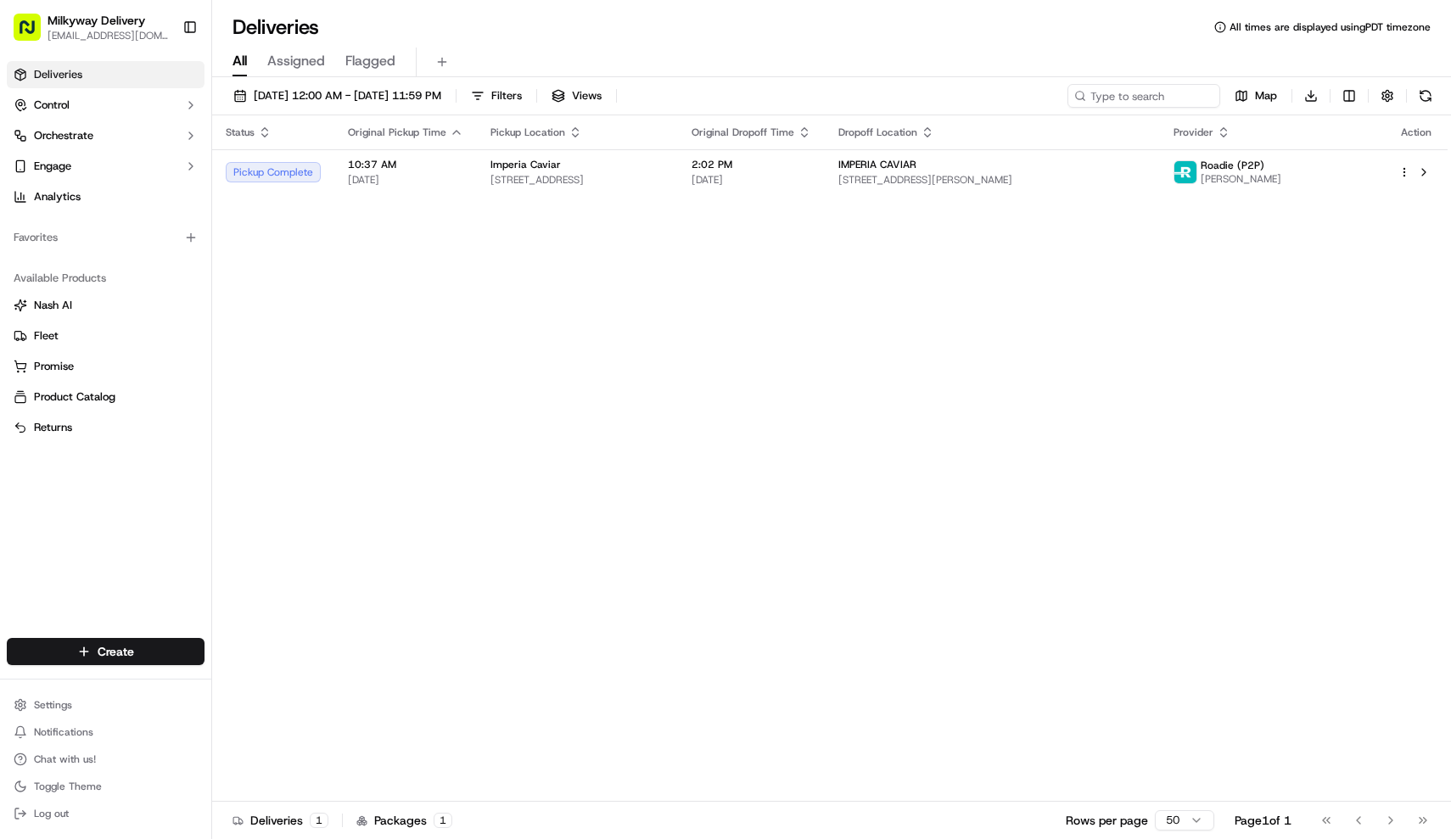
scroll to position [1156, 0]
click at [302, 91] on span "[DATE] 12:00 AM - [DATE] 11:59 PM" at bounding box center [348, 95] width 188 height 15
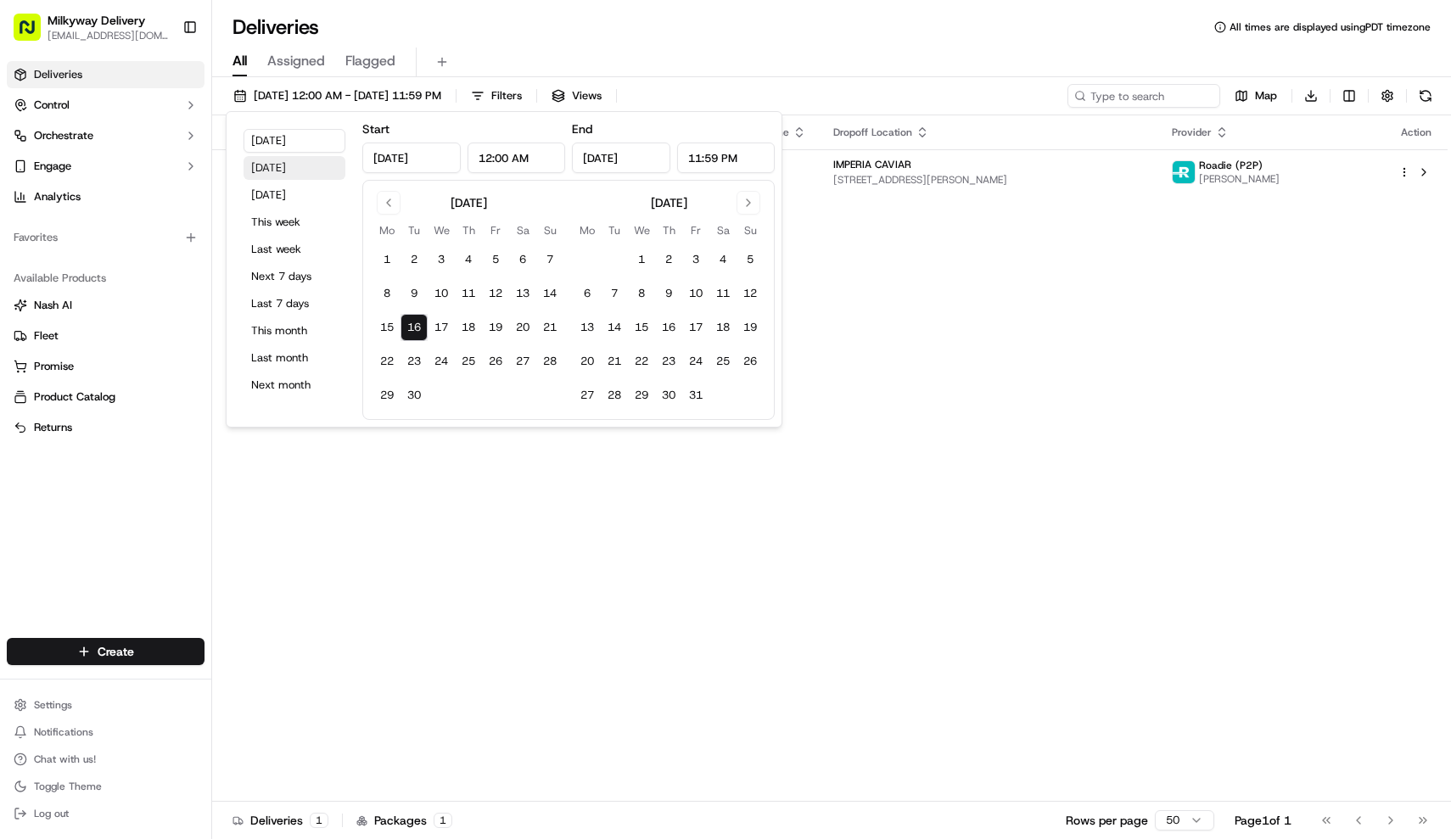
click at [278, 175] on button "[DATE]" at bounding box center [295, 168] width 102 height 24
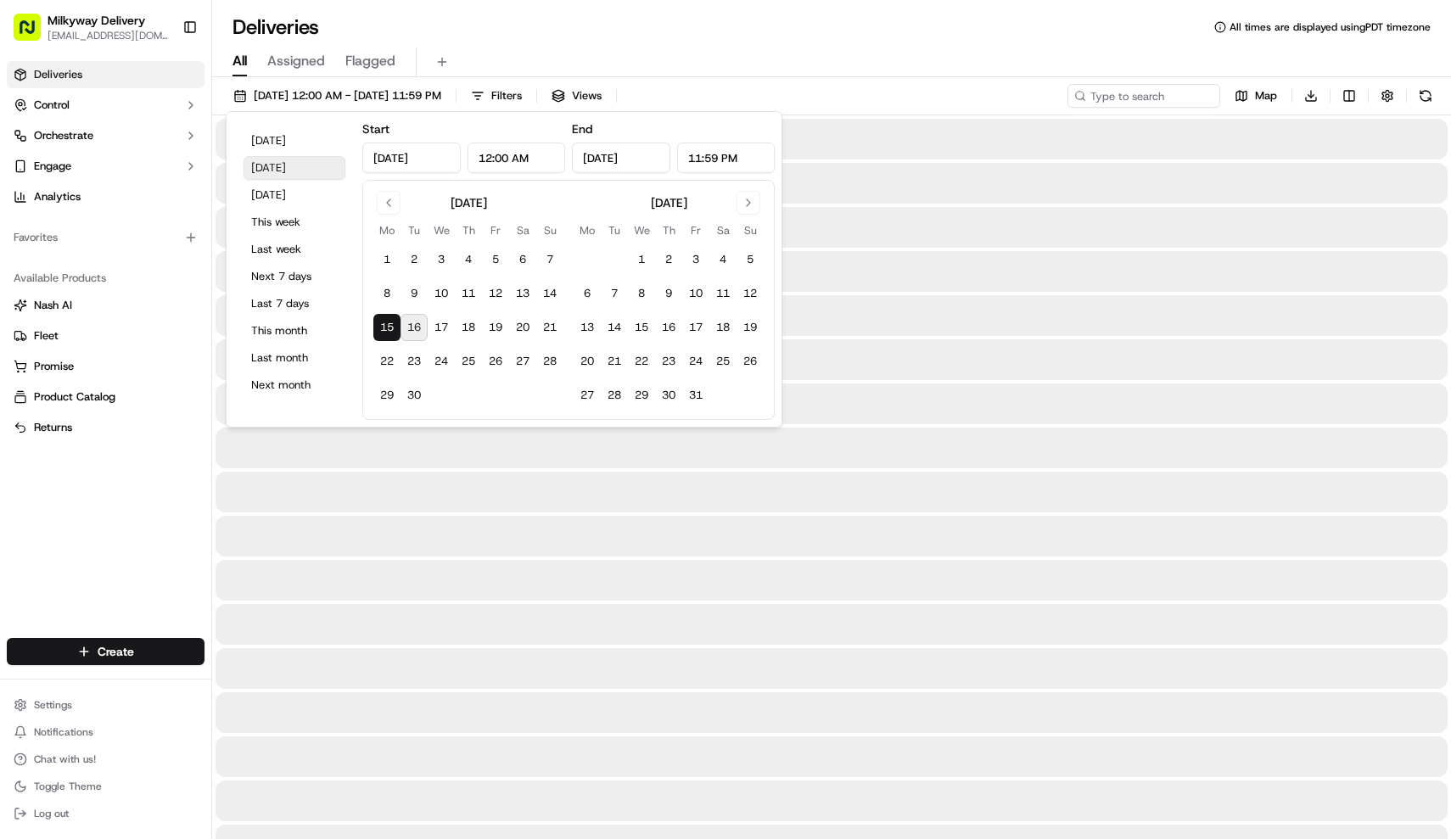
type input "[DATE]"
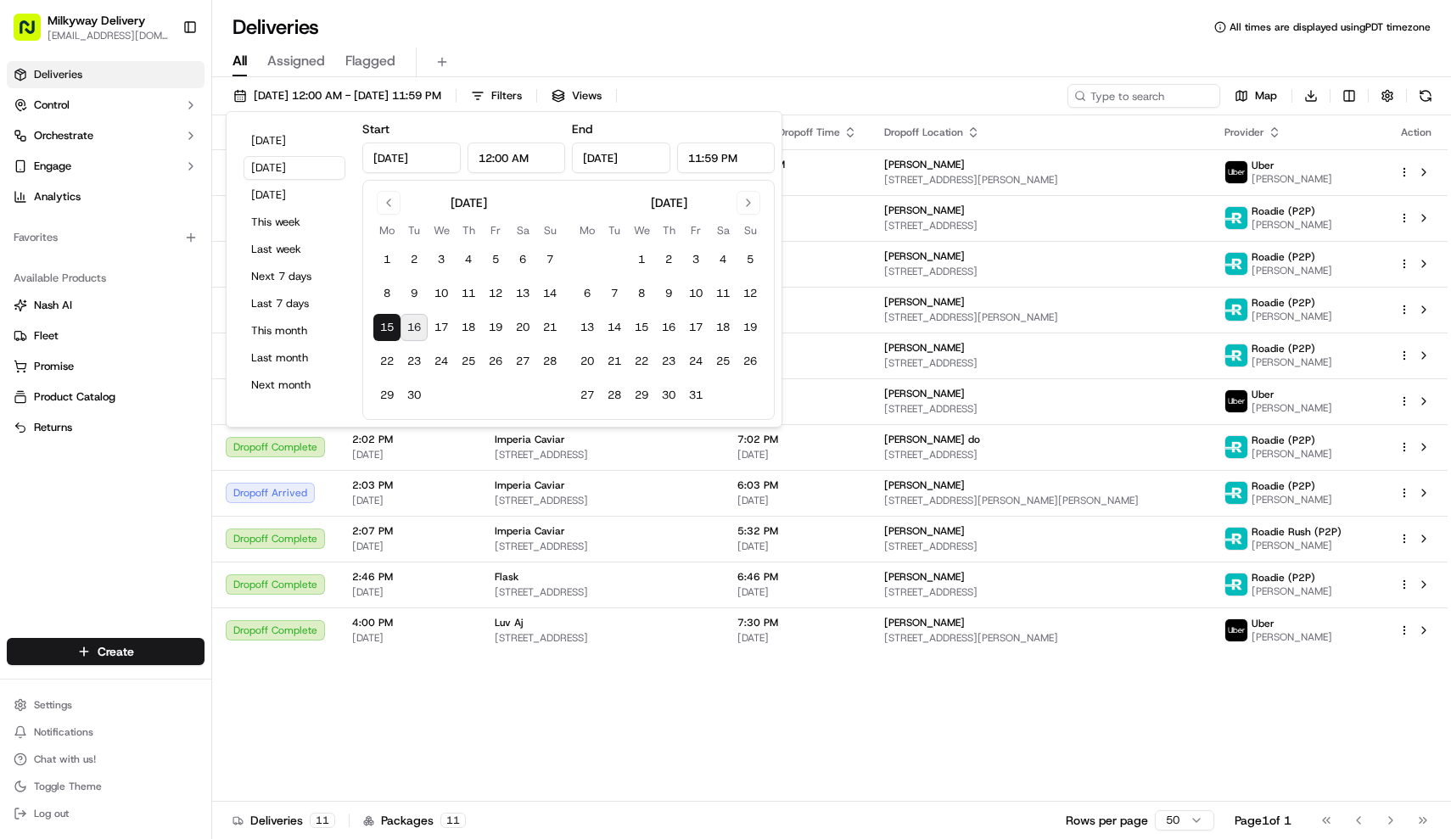
click at [518, 23] on div "Deliveries All times are displayed using PDT timezone" at bounding box center [831, 27] width 1239 height 27
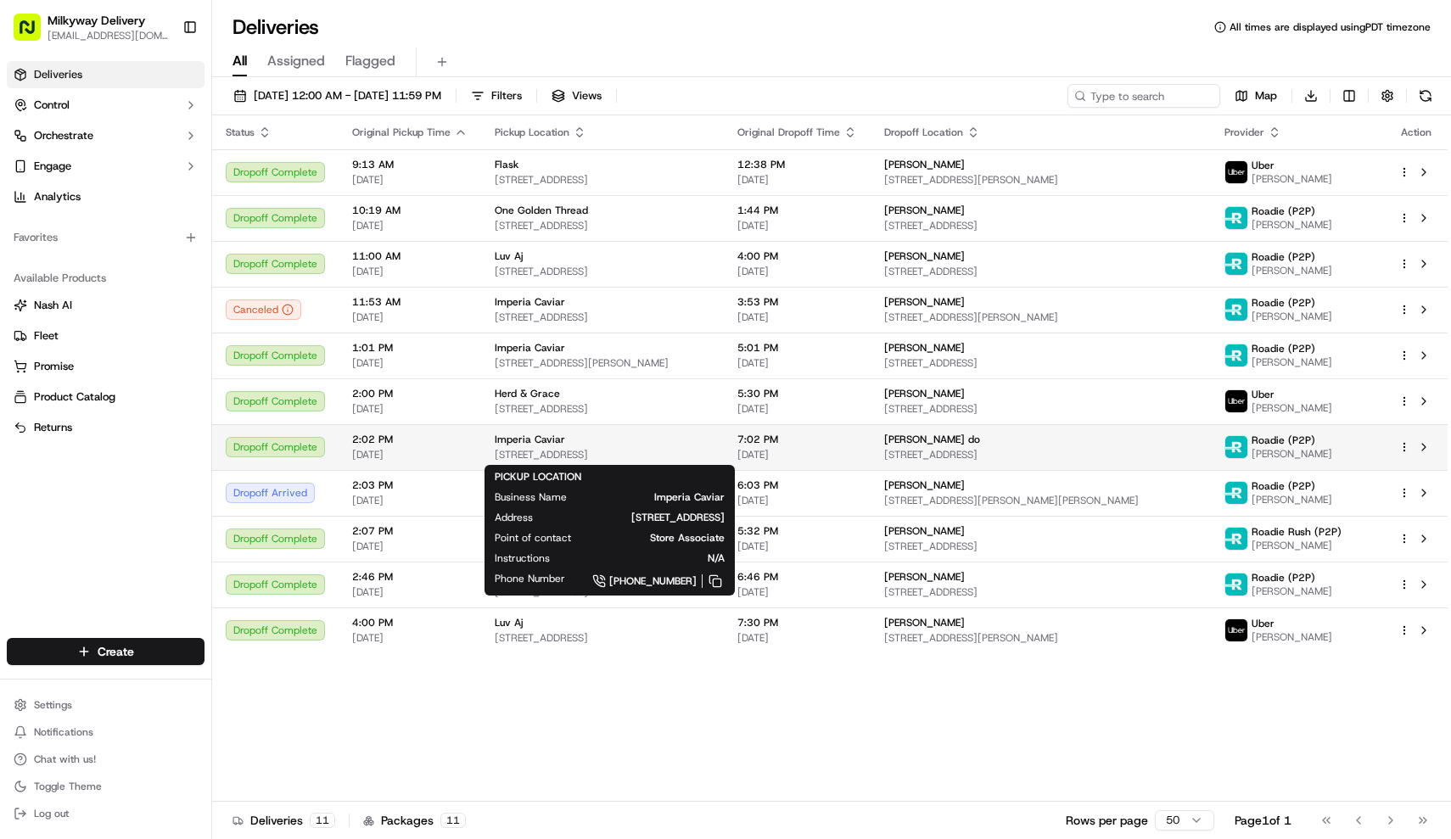
click at [525, 447] on div "Imperia Caviar [STREET_ADDRESS]" at bounding box center [603, 447] width 216 height 29
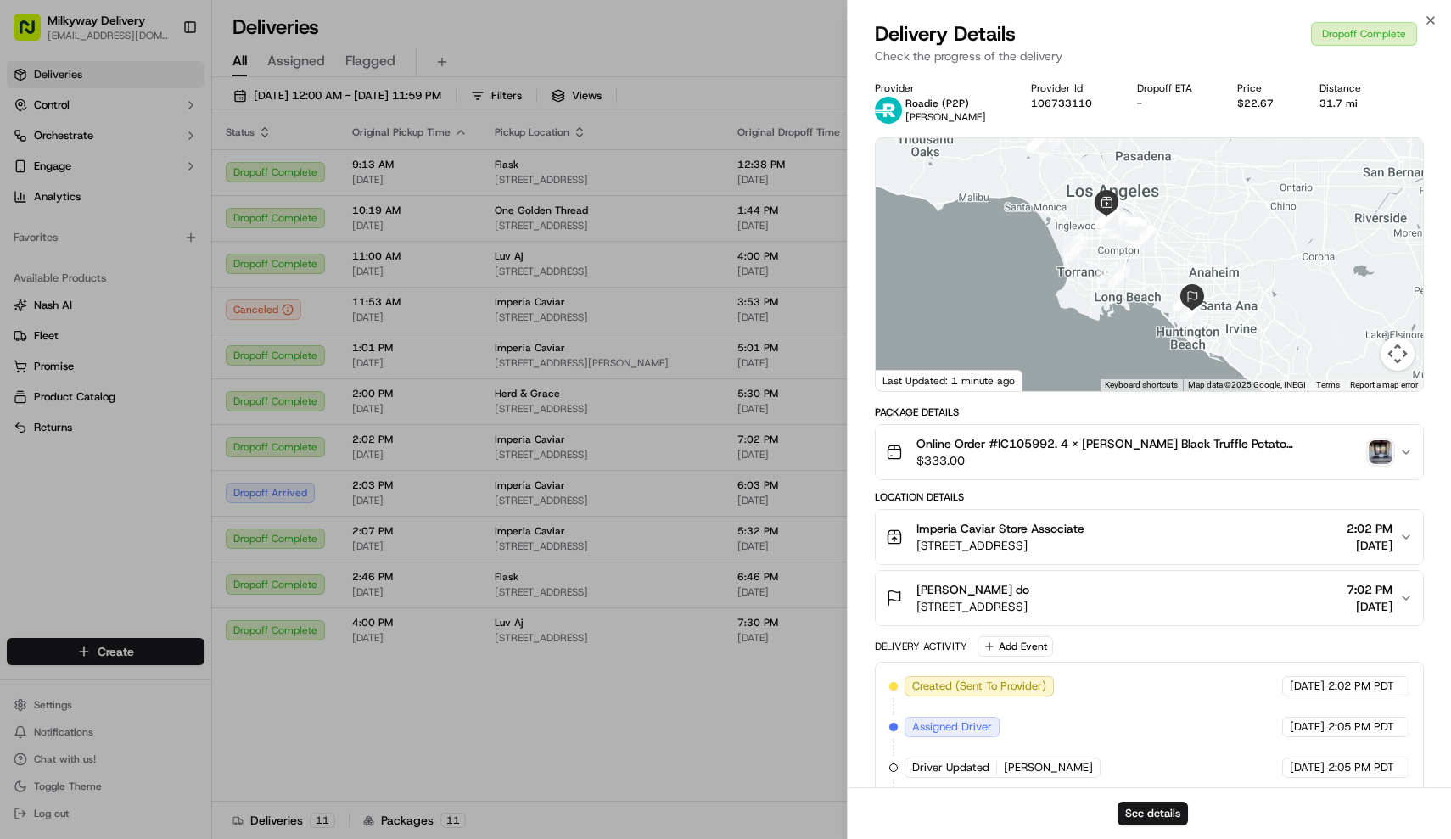
click at [1376, 455] on img "button" at bounding box center [1381, 452] width 24 height 24
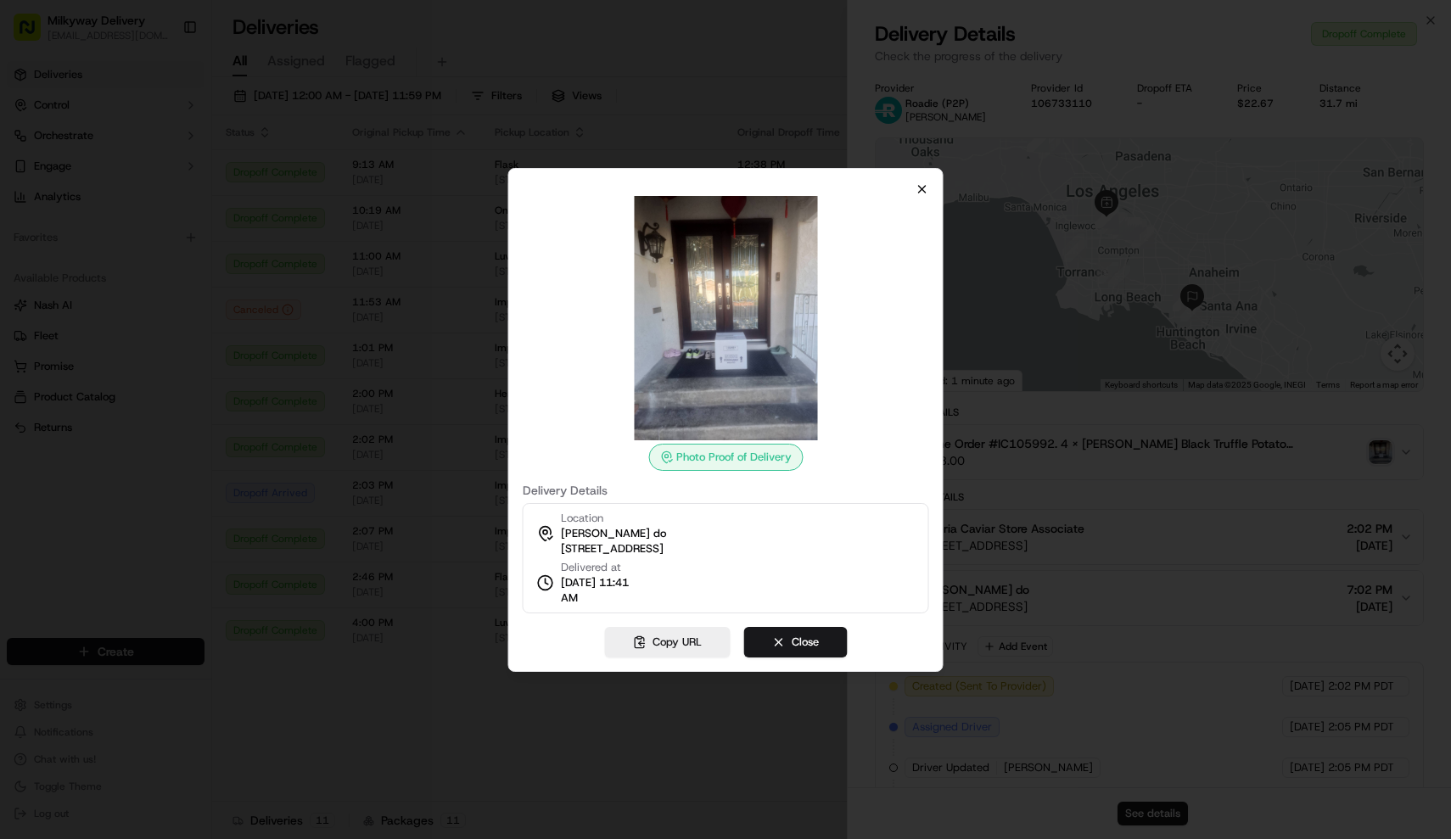
click at [922, 189] on icon "button" at bounding box center [922, 189] width 7 height 7
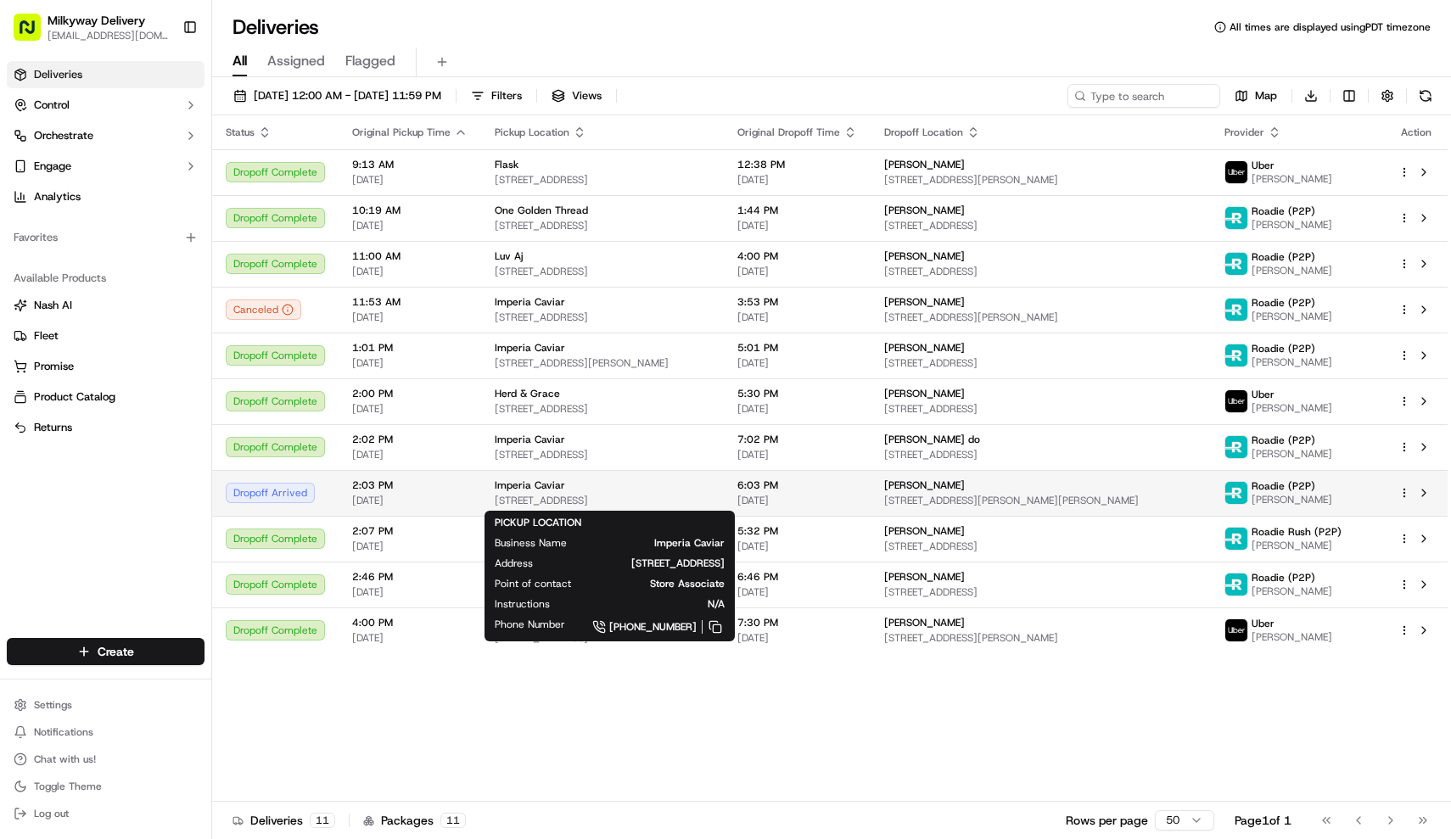
click at [546, 496] on span "[STREET_ADDRESS]" at bounding box center [603, 501] width 216 height 14
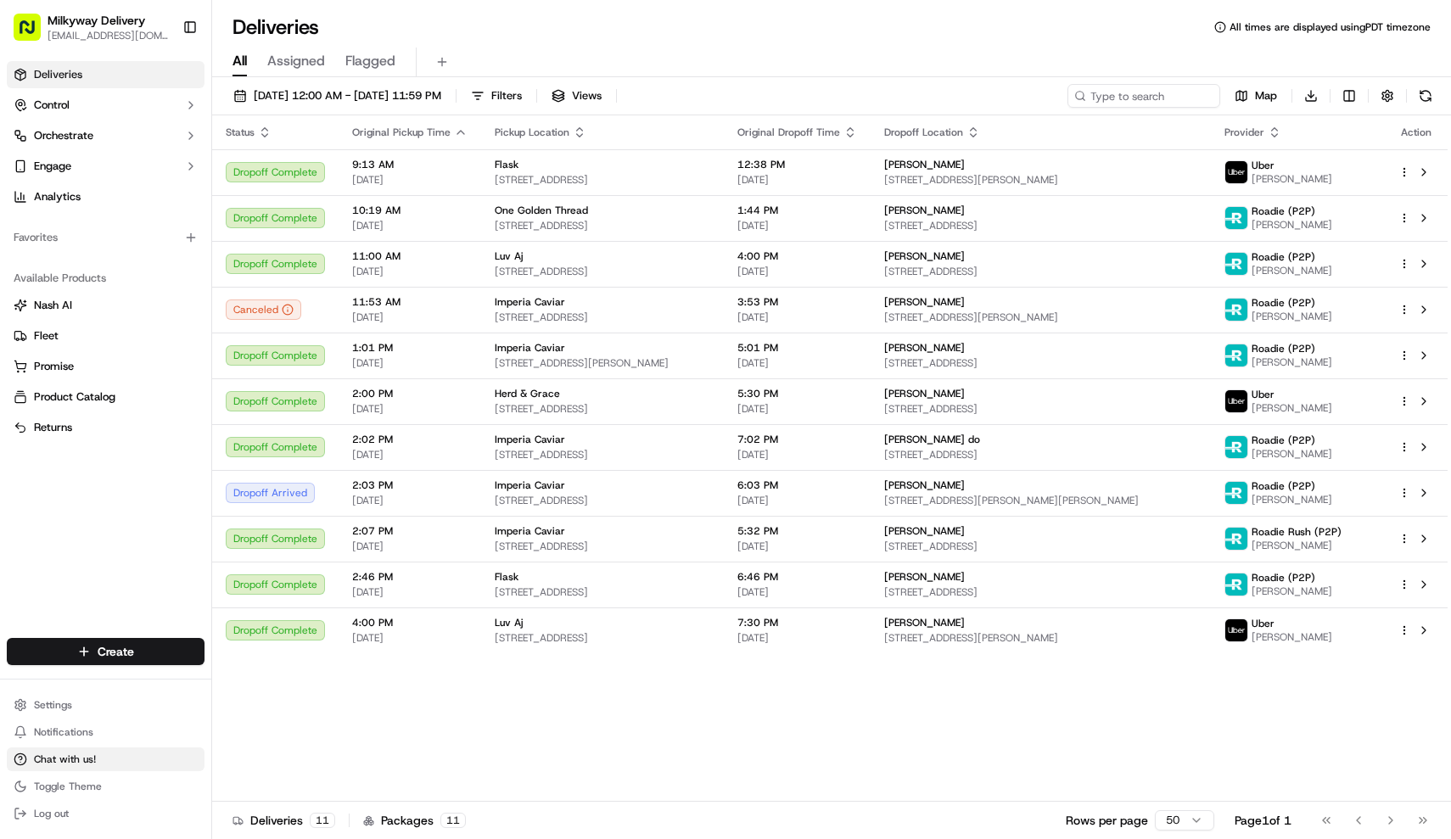
click at [75, 766] on button "Chat with us!" at bounding box center [106, 760] width 198 height 24
click at [75, 752] on button "Chat with us!" at bounding box center [106, 760] width 198 height 24
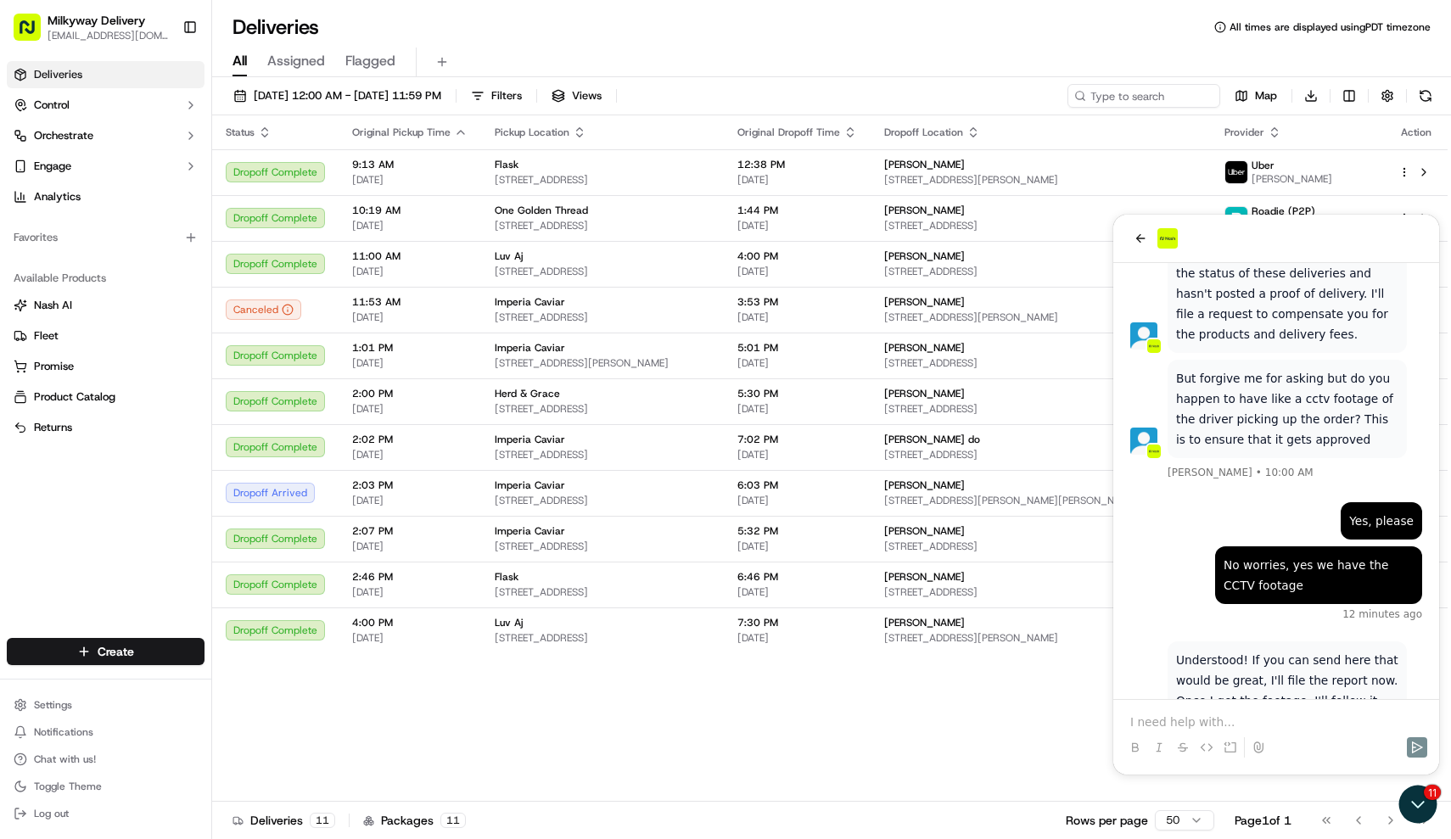
click at [1192, 728] on p at bounding box center [1276, 722] width 292 height 17
click at [1198, 719] on p "I think they updated the delivery status. All good, no need to file the report" at bounding box center [1276, 714] width 292 height 34
click at [1265, 724] on p "I think they updated the delivery status. All good, no need to file a report" at bounding box center [1276, 714] width 292 height 34
click at [1418, 752] on icon "Send" at bounding box center [1418, 748] width 14 height 14
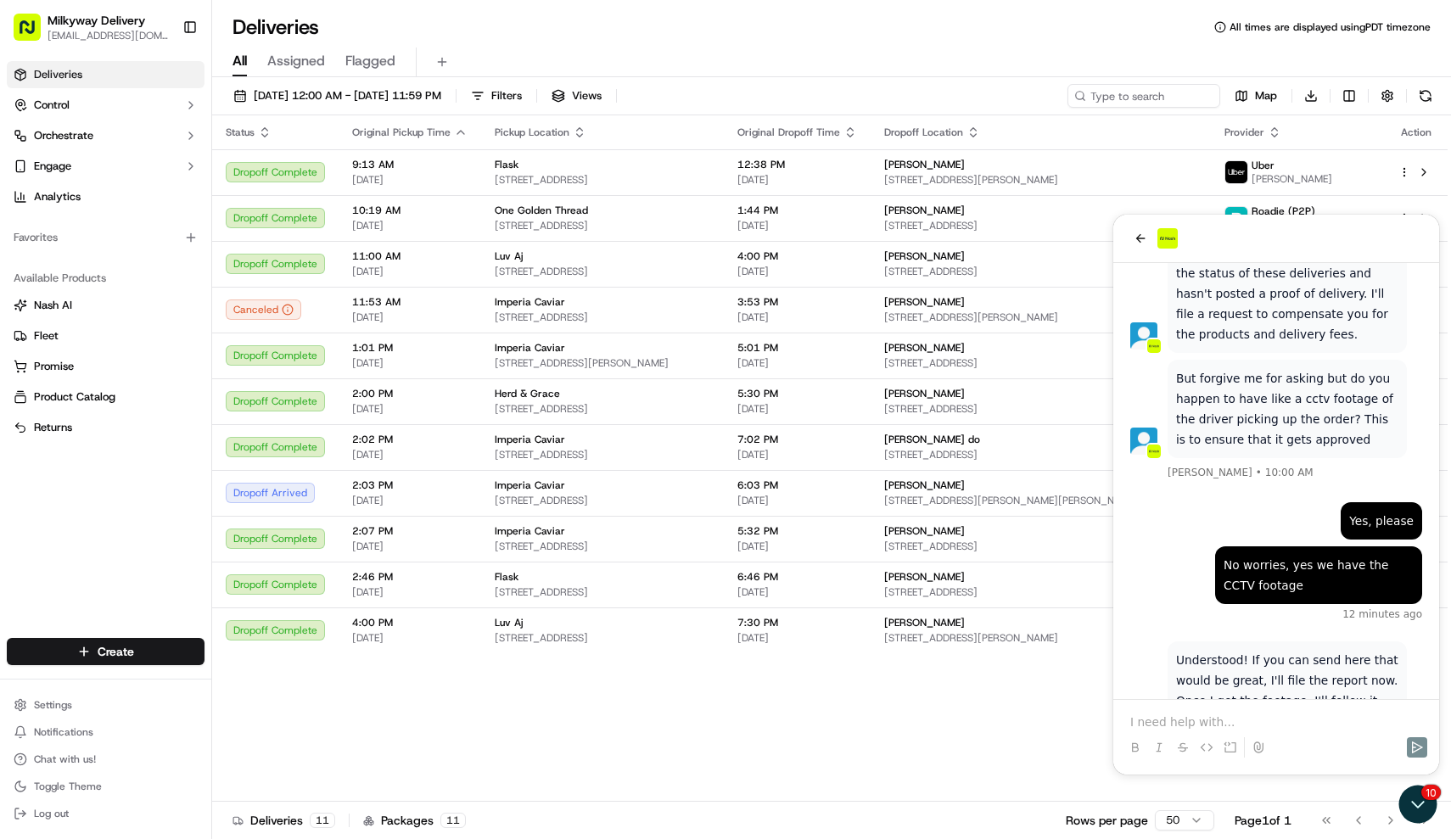
scroll to position [1271, 0]
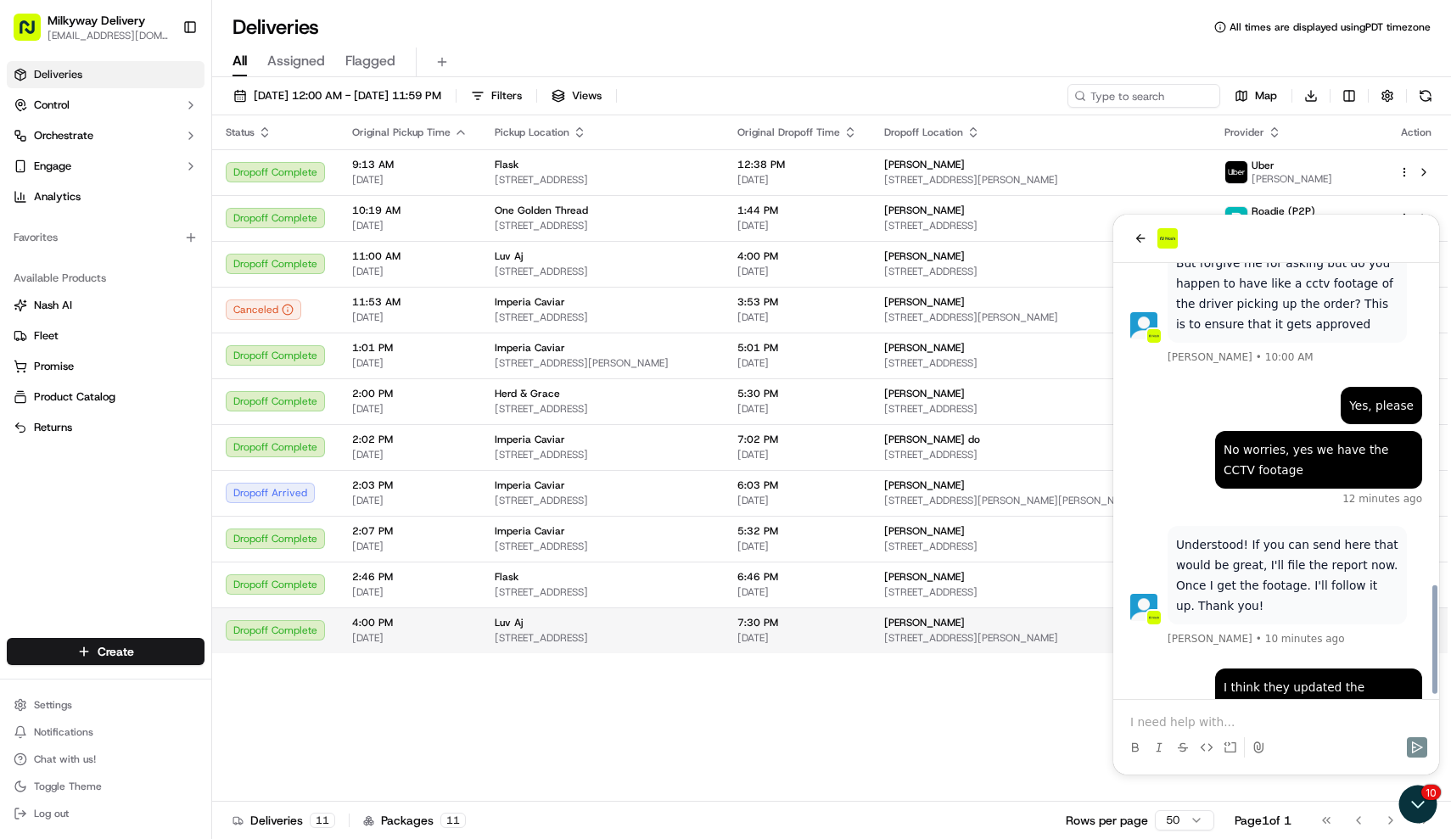
click at [965, 627] on span "[PERSON_NAME]" at bounding box center [924, 623] width 81 height 14
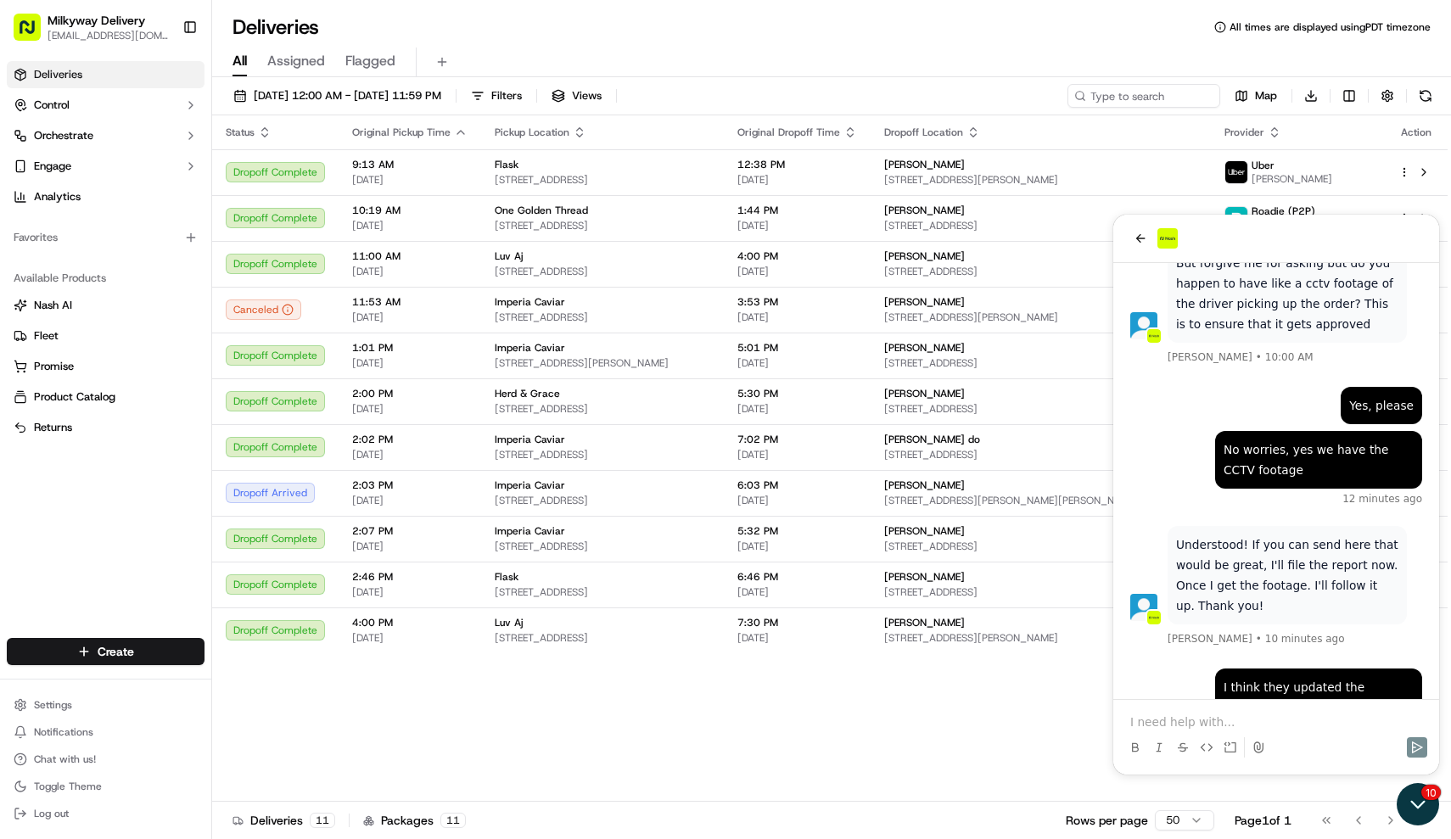
click at [1409, 807] on icon "Open customer support" at bounding box center [1418, 804] width 42 height 42
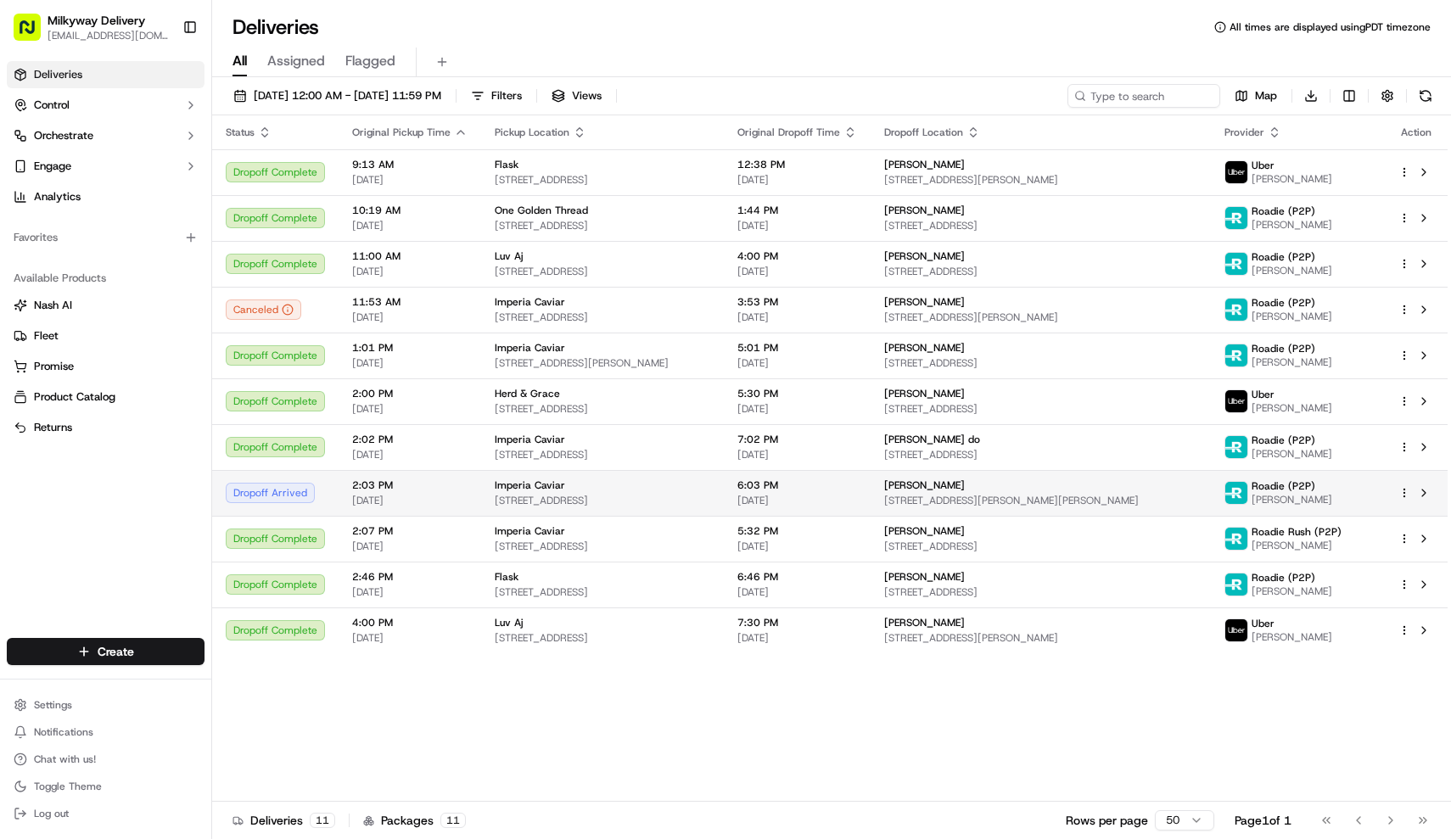
click at [580, 495] on span "[STREET_ADDRESS]" at bounding box center [603, 501] width 216 height 14
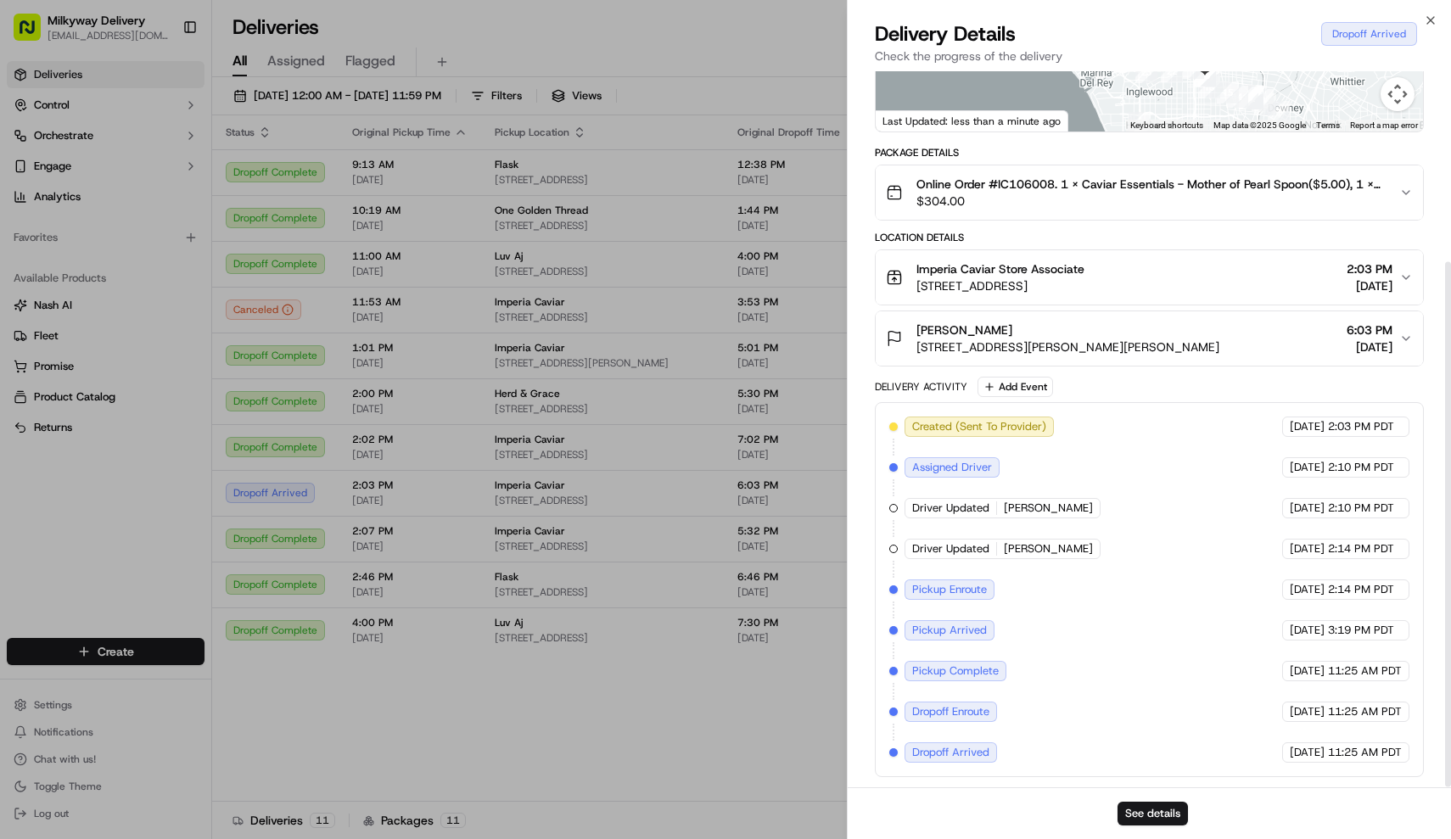
scroll to position [260, 0]
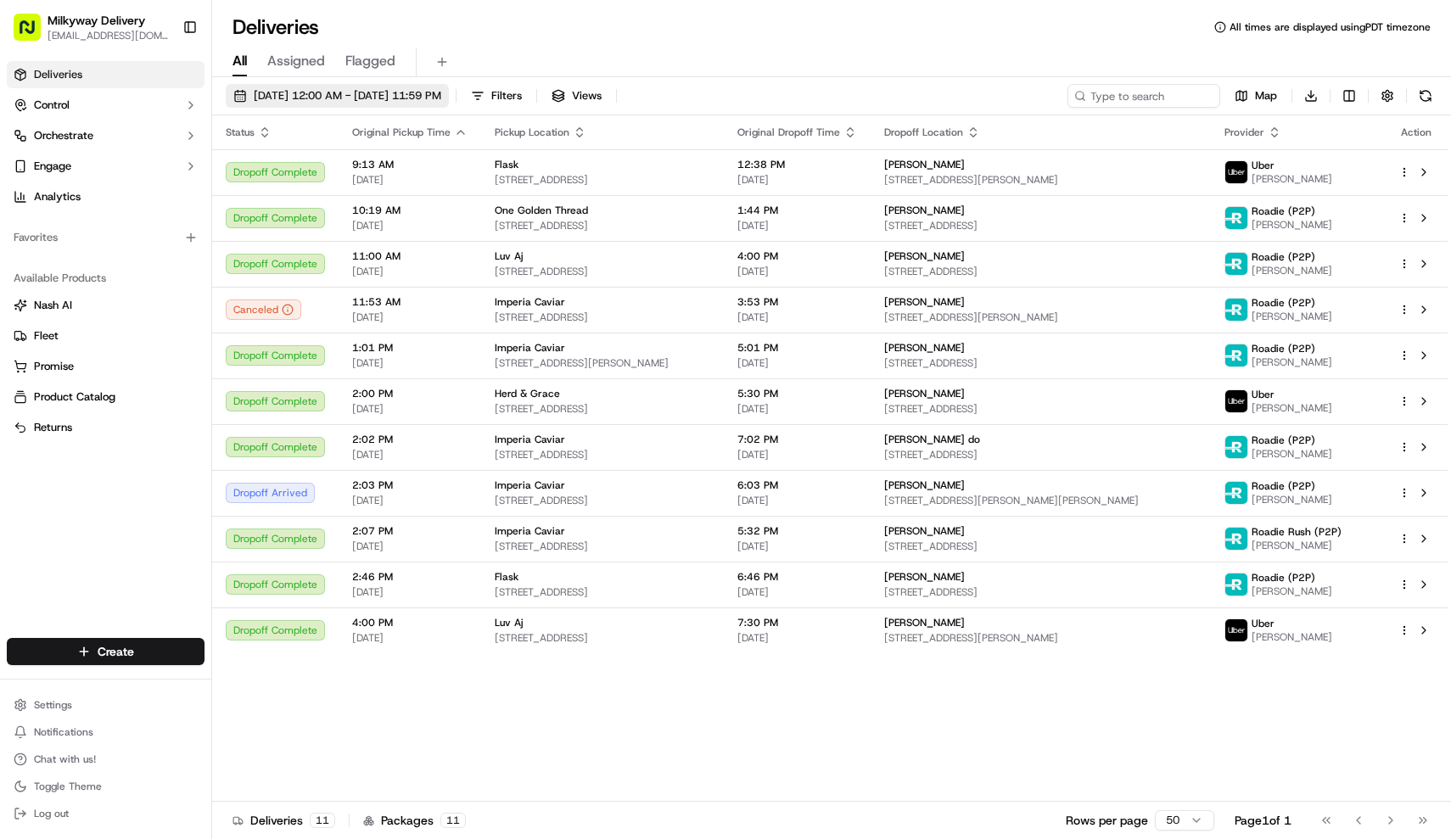
click at [391, 90] on span "[DATE] 12:00 AM - [DATE] 11:59 PM" at bounding box center [348, 95] width 188 height 15
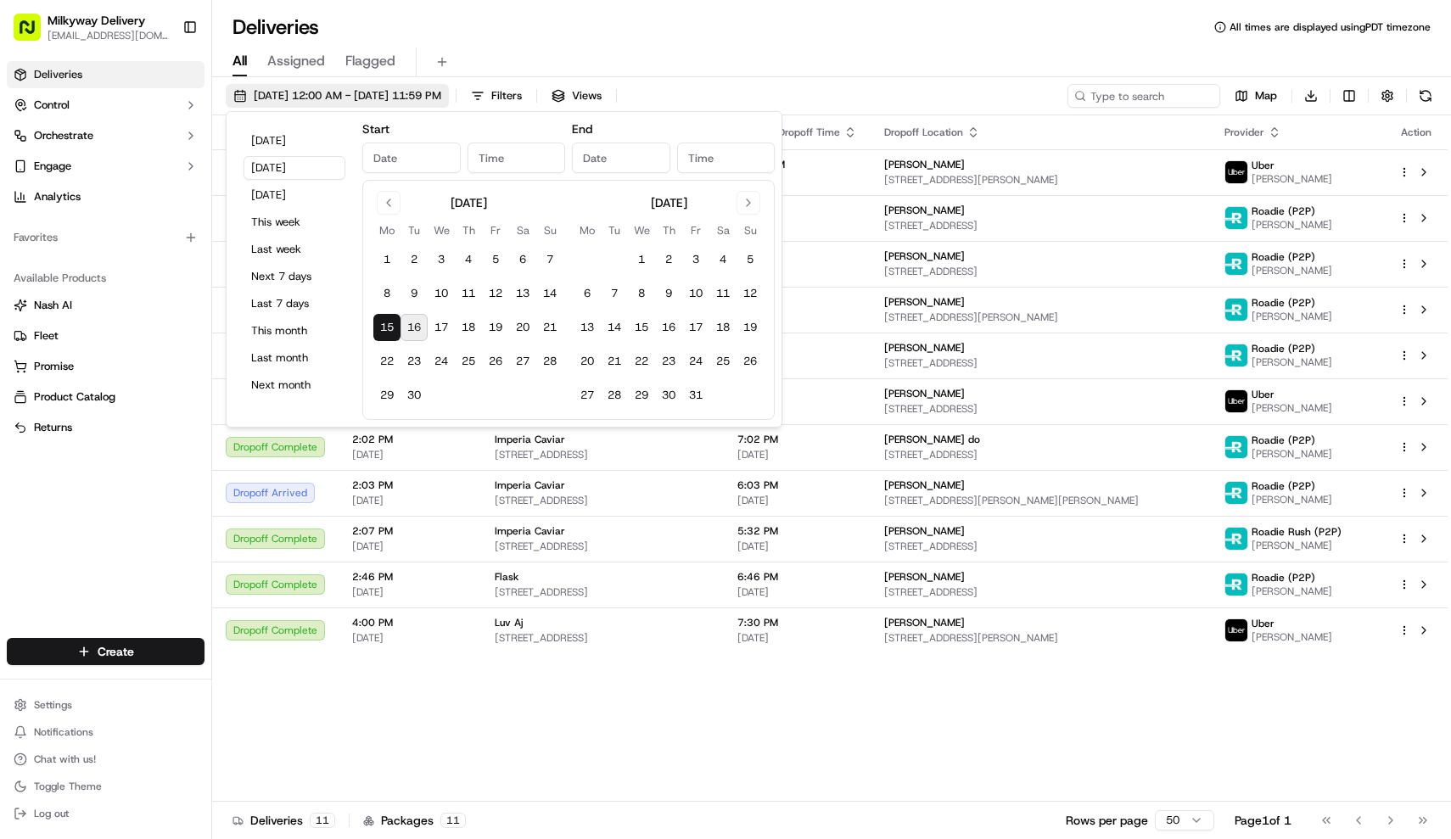
type input "[DATE]"
type input "12:00 AM"
type input "[DATE]"
type input "11:59 PM"
click at [285, 144] on button "[DATE]" at bounding box center [295, 141] width 102 height 24
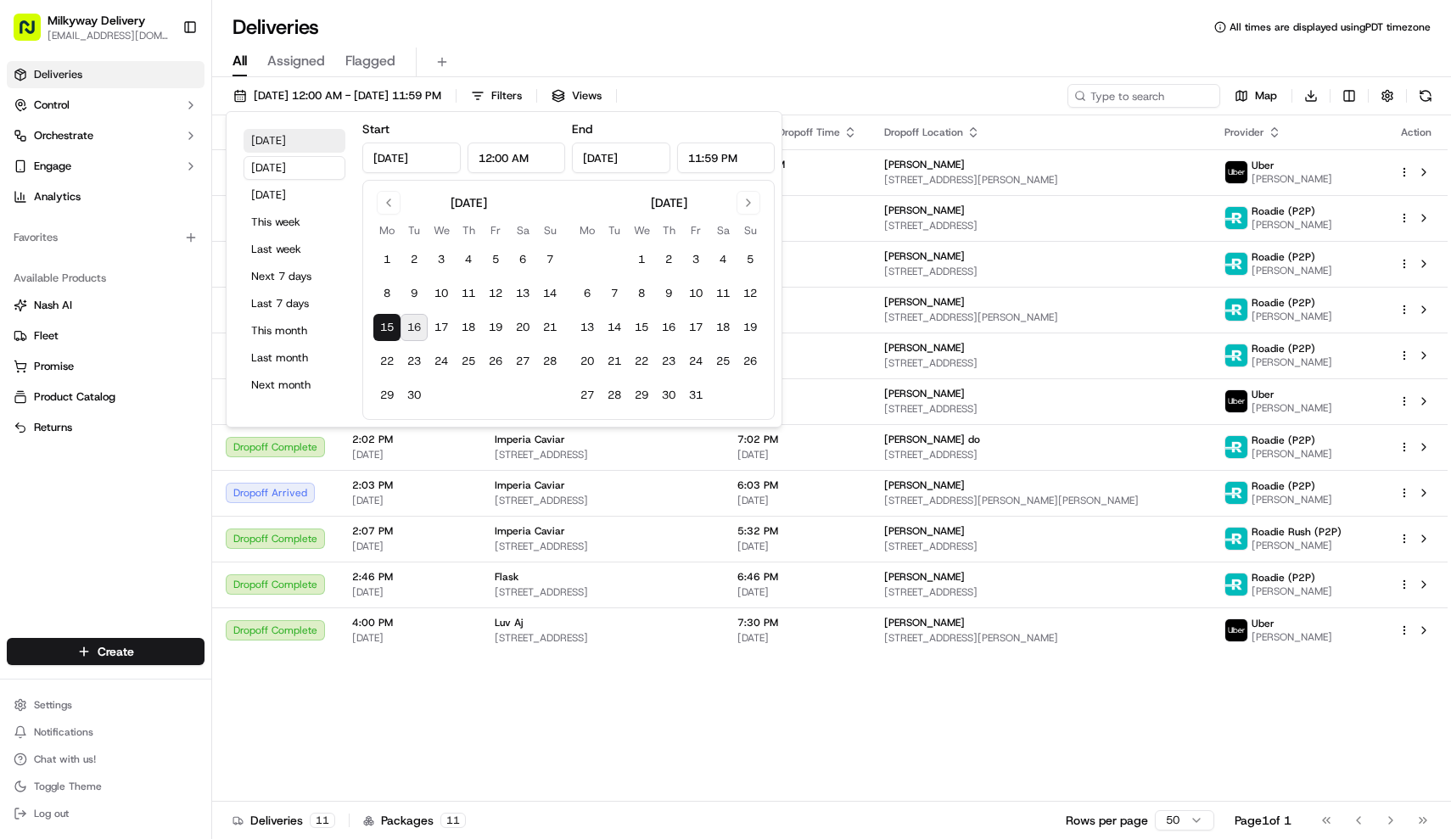
type input "[DATE]"
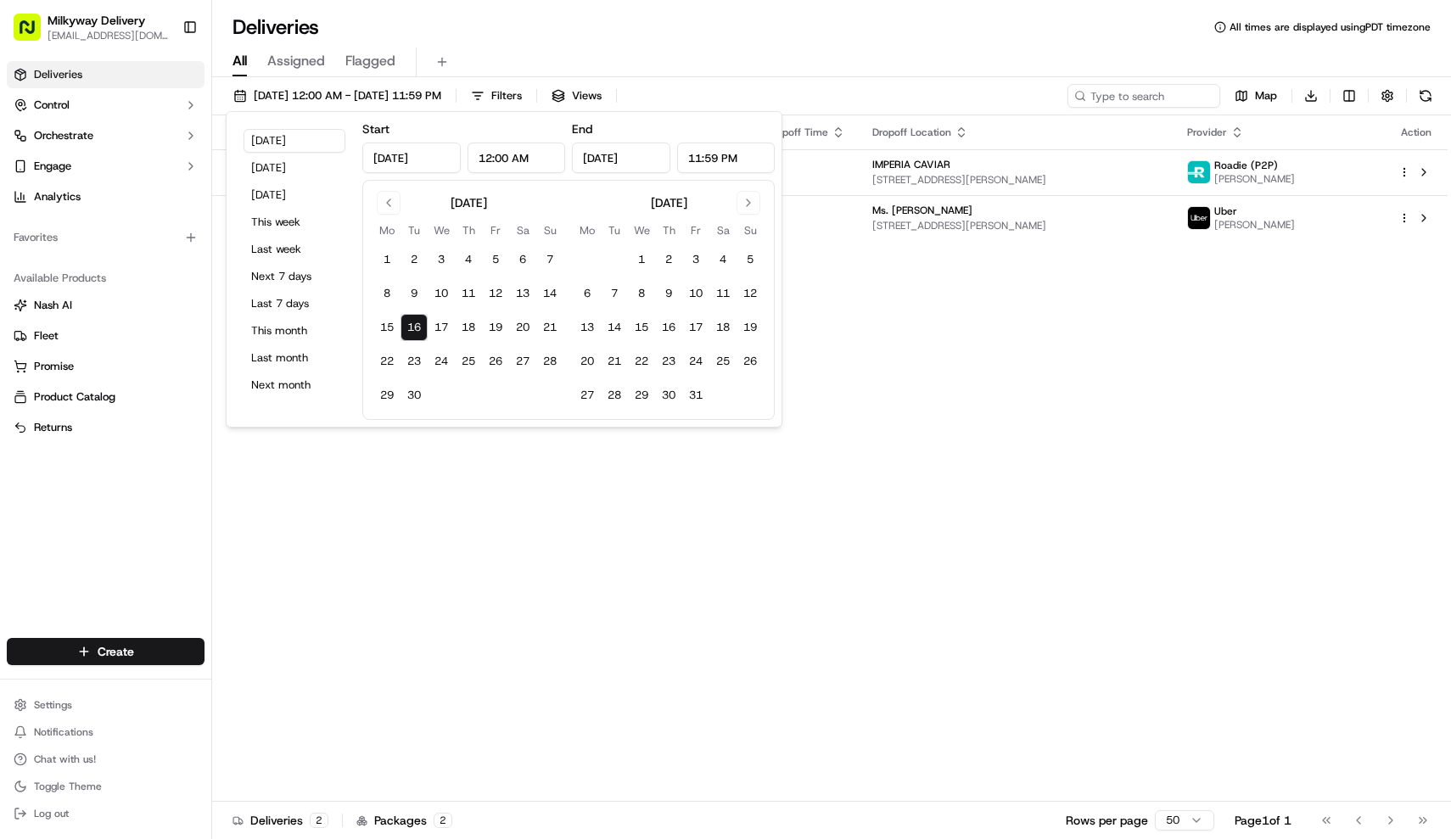
click at [596, 48] on div "All Assigned Flagged" at bounding box center [831, 63] width 1239 height 30
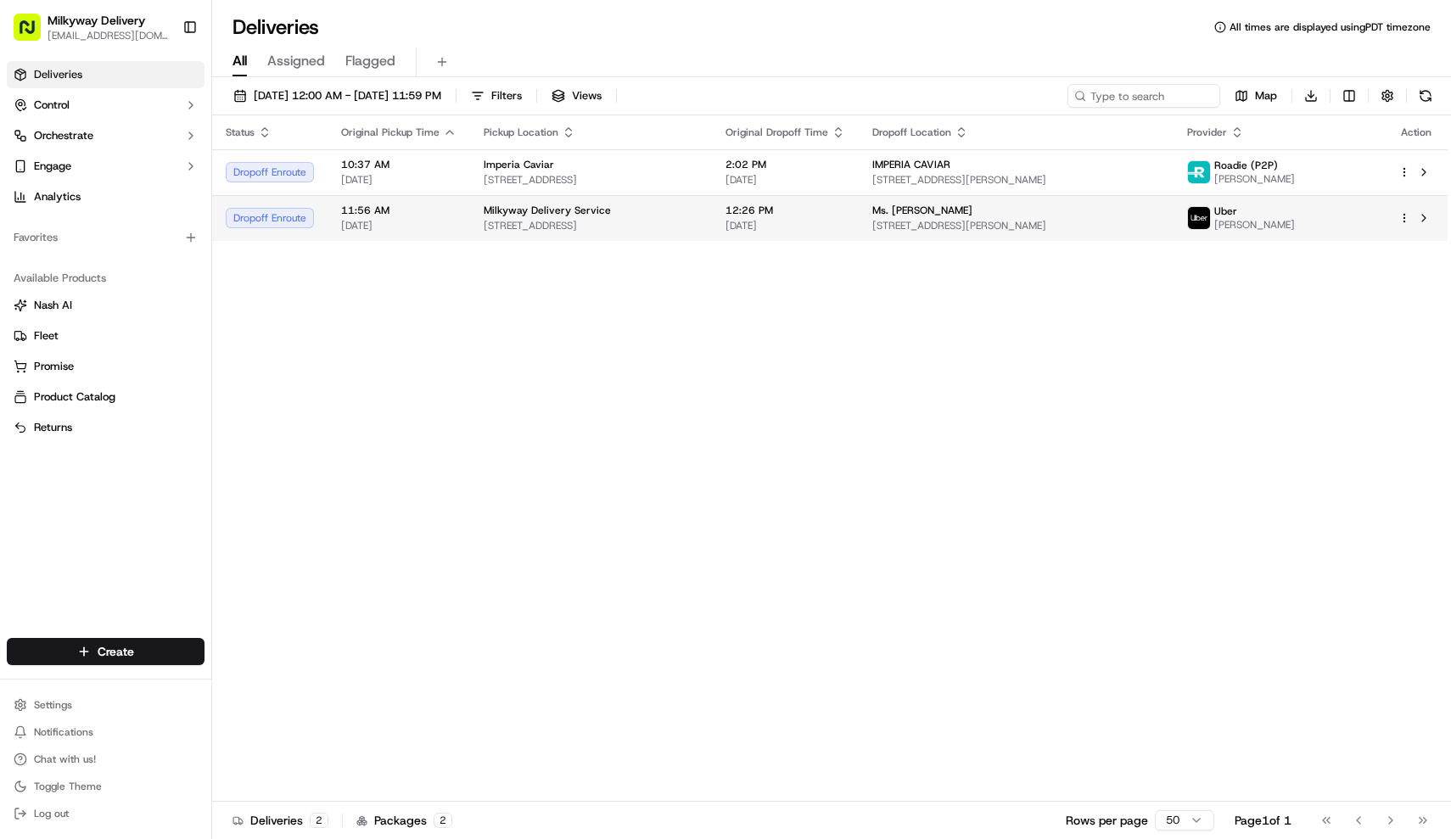
click at [625, 204] on div "Milkyway Delivery Service" at bounding box center [591, 211] width 215 height 14
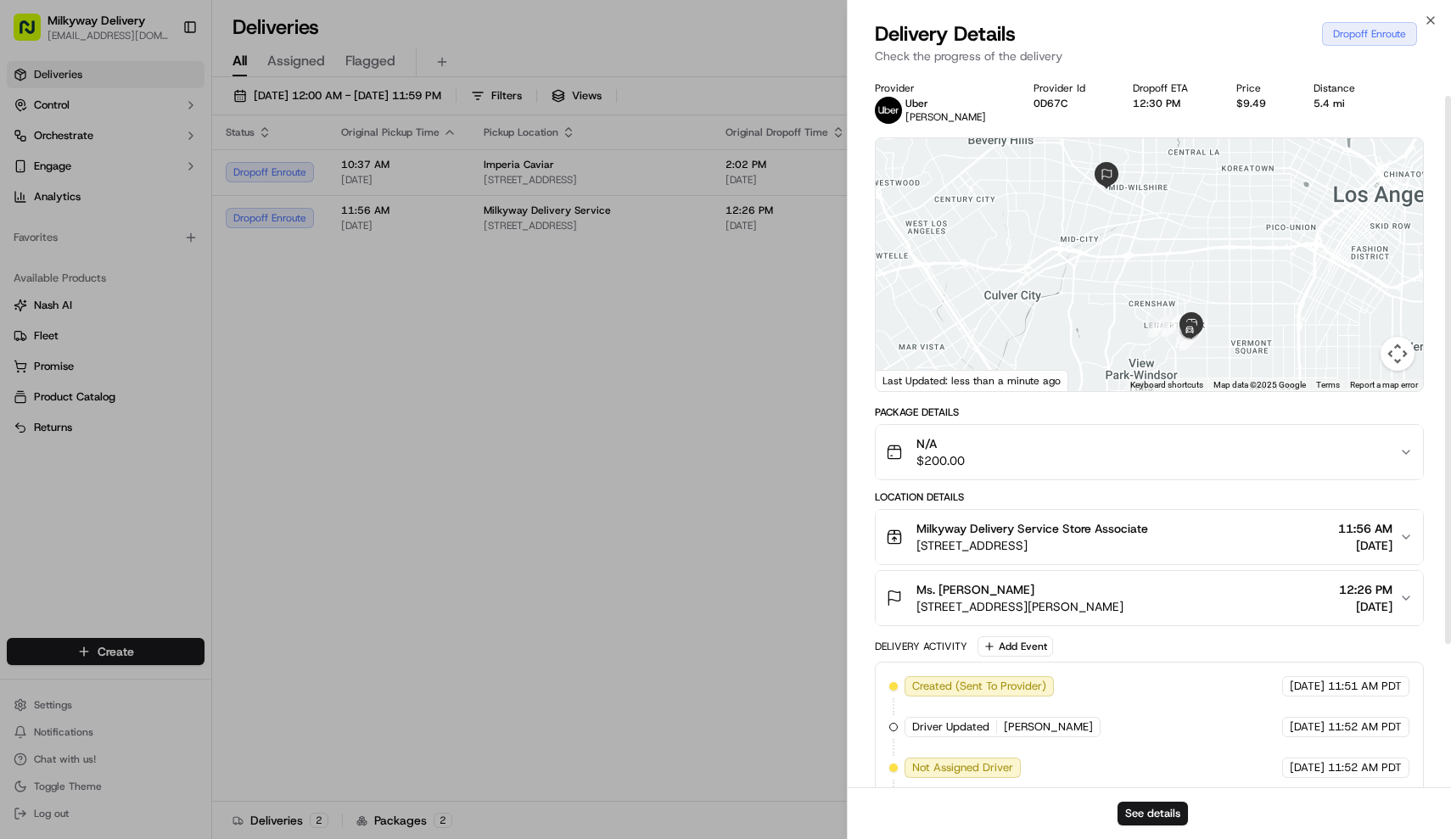
scroll to position [207, 0]
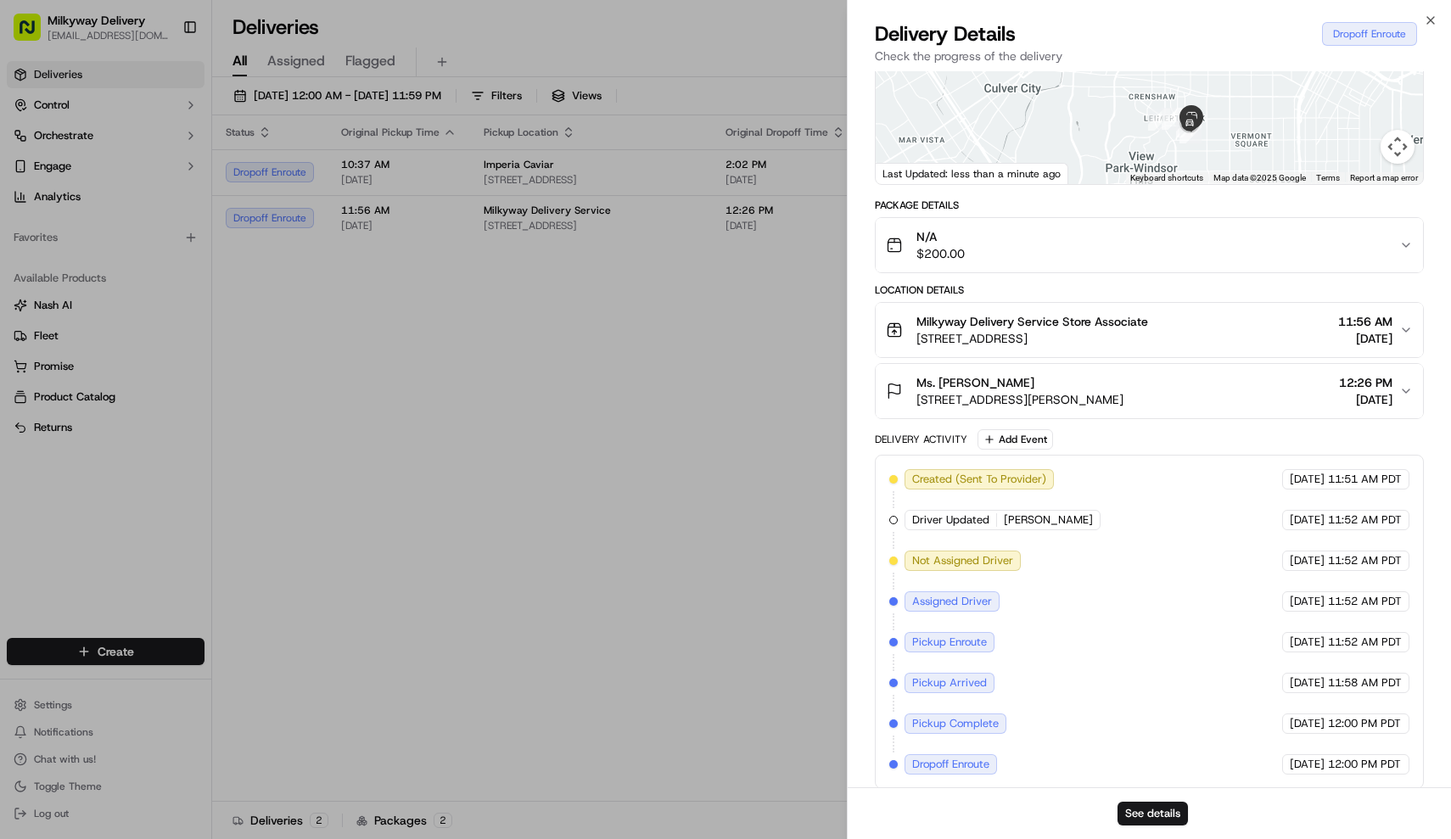
click at [1289, 334] on div "Milkyway Delivery Service Store Associate [STREET_ADDRESS] 11:56 AM [DATE]" at bounding box center [1143, 330] width 514 height 34
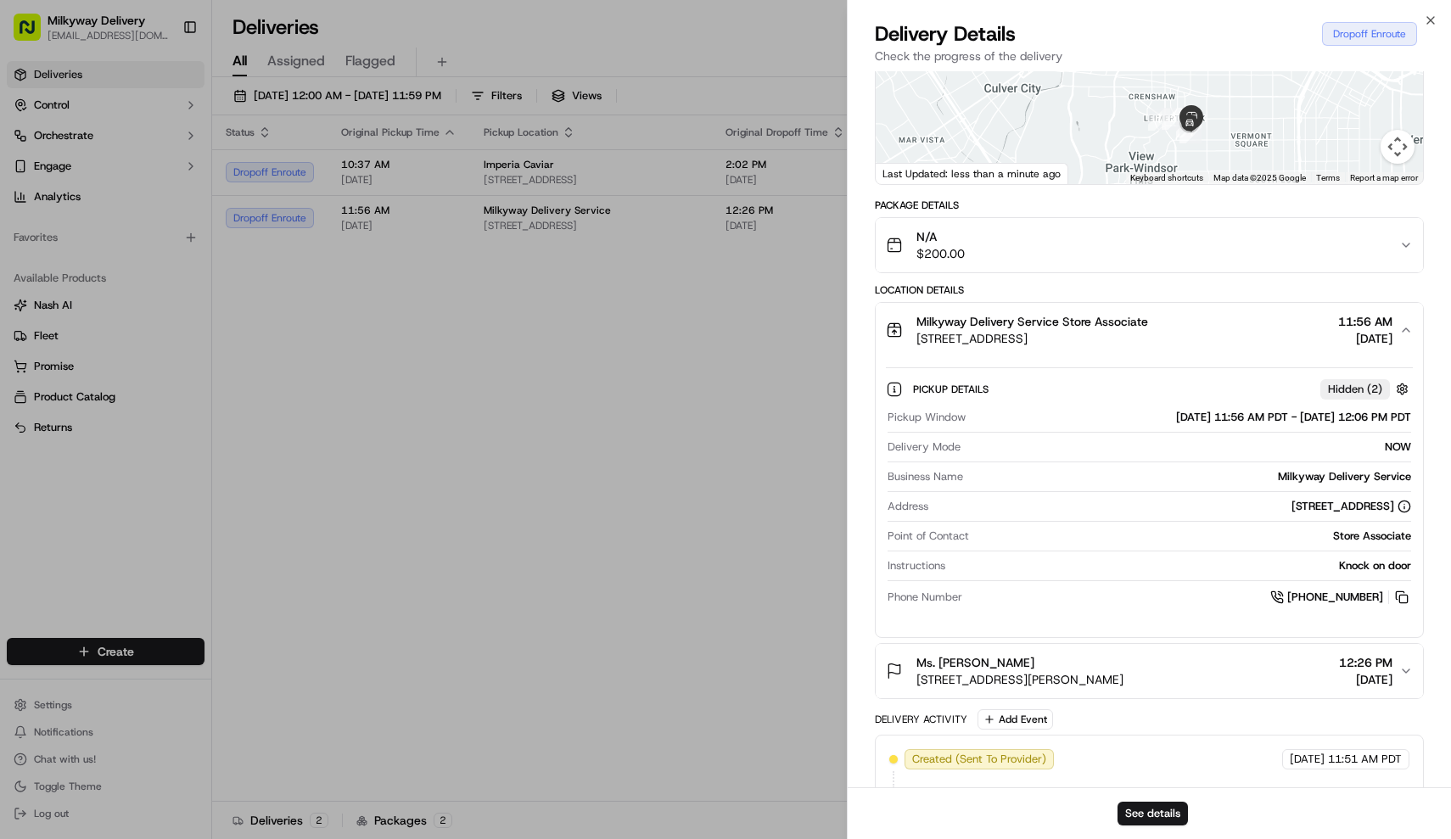
click at [1289, 334] on div "Milkyway Delivery Service Store Associate [STREET_ADDRESS] 11:56 AM [DATE]" at bounding box center [1143, 330] width 514 height 34
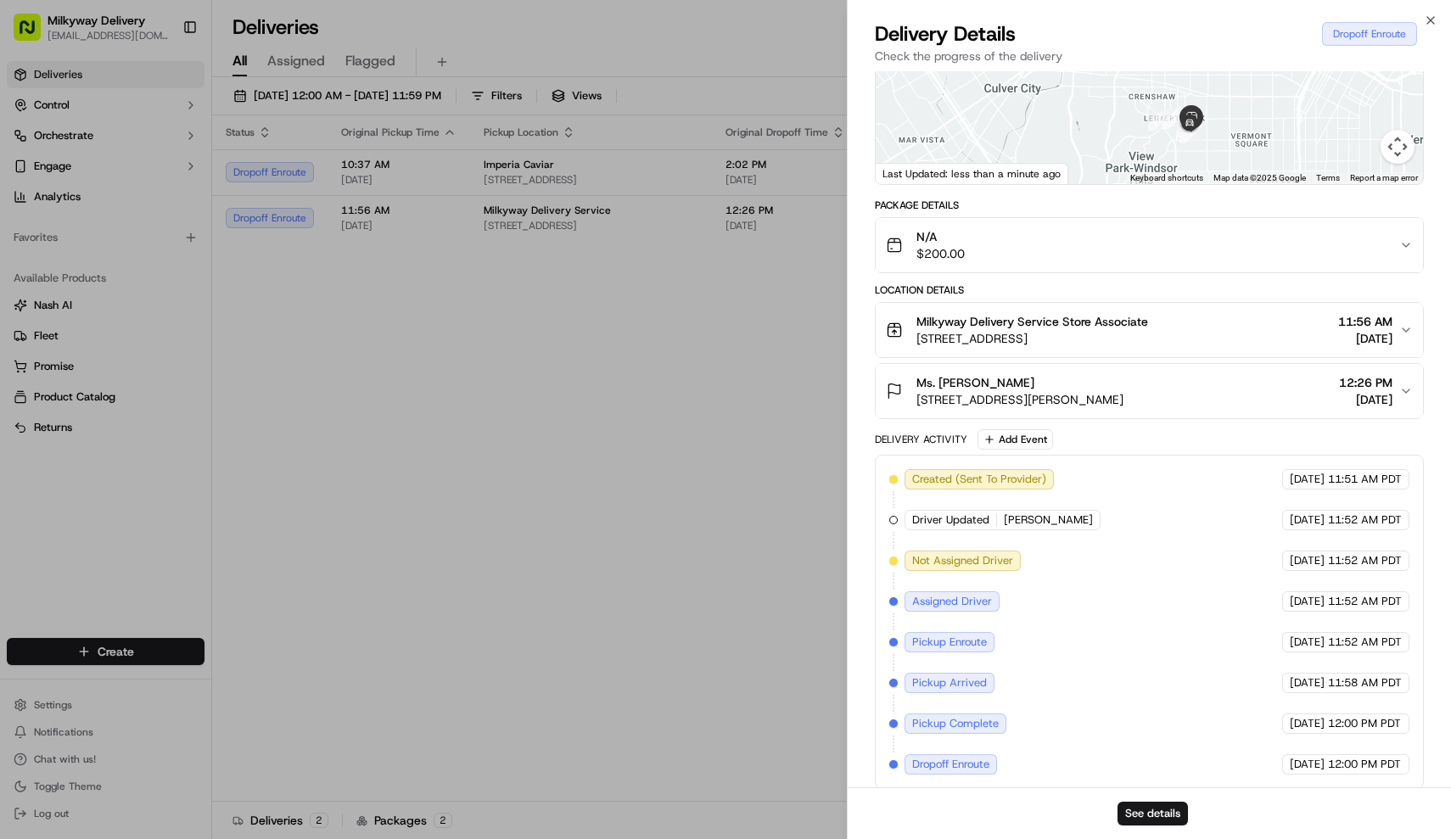
click at [1293, 418] on div "Ms. [PERSON_NAME] [STREET_ADDRESS][PERSON_NAME] 12:26 PM [DATE]" at bounding box center [1150, 391] width 550 height 56
click at [1298, 392] on div "Ms. [PERSON_NAME] [STREET_ADDRESS][PERSON_NAME] 12:26 PM [DATE]" at bounding box center [1143, 391] width 514 height 34
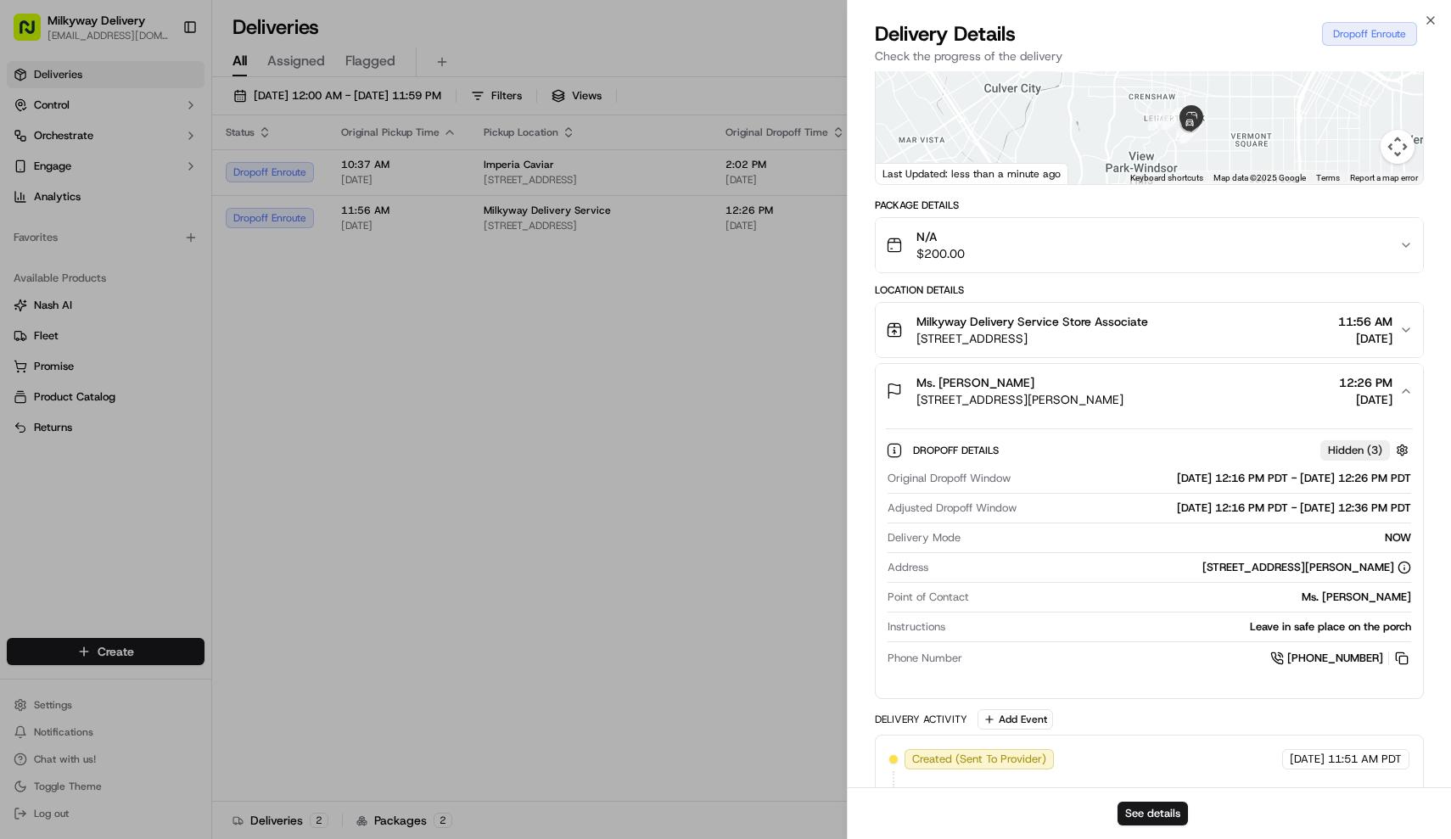
click at [1298, 392] on div "Ms. [PERSON_NAME] [STREET_ADDRESS][PERSON_NAME] 12:26 PM [DATE]" at bounding box center [1143, 391] width 514 height 34
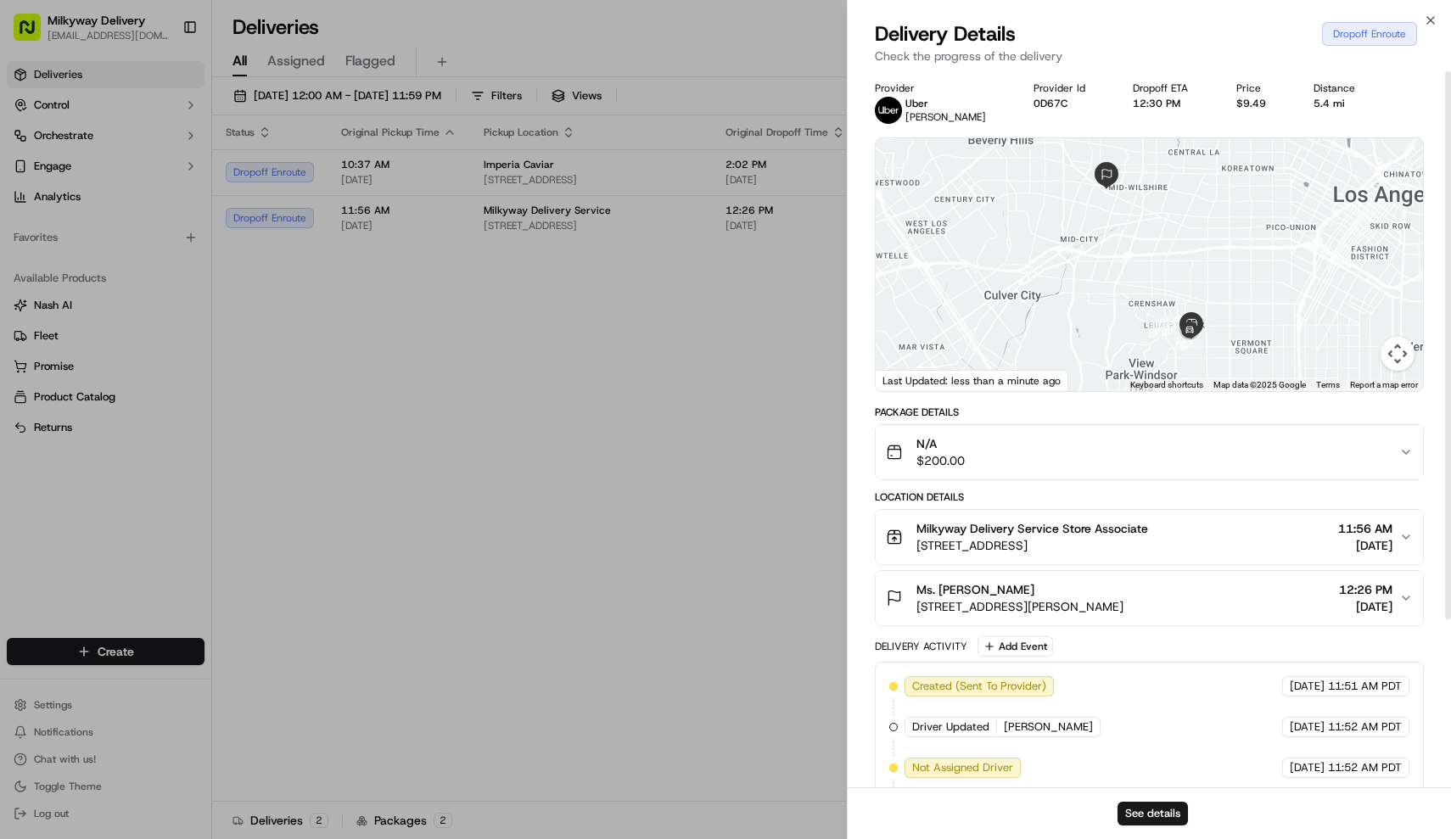
scroll to position [0, 0]
